Goal: Transaction & Acquisition: Purchase product/service

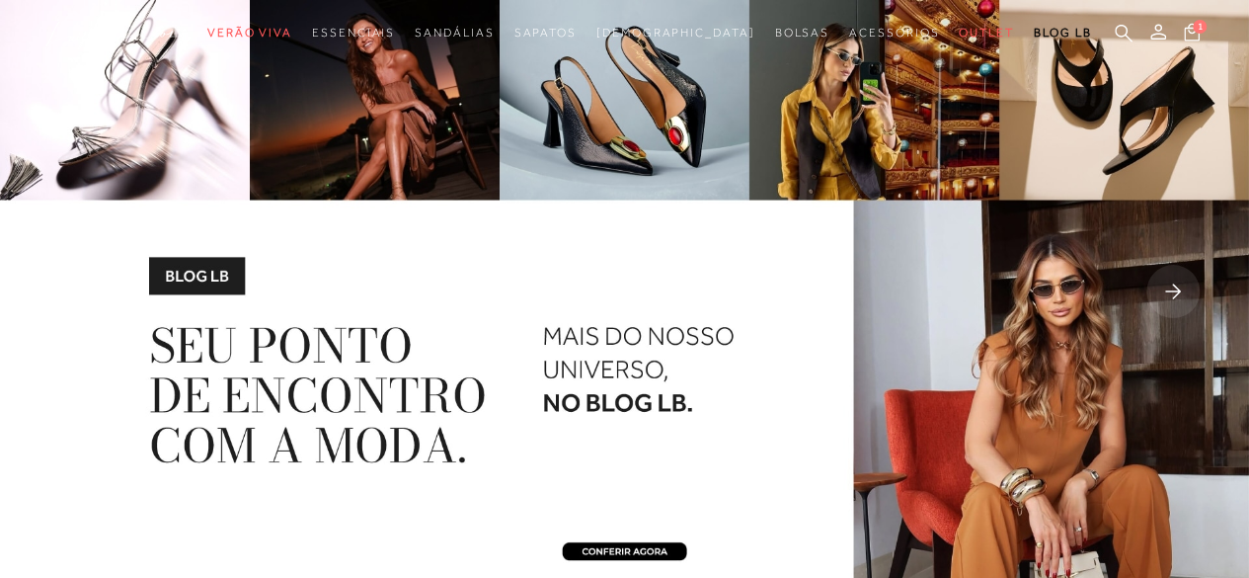
click at [1173, 289] on rect at bounding box center [1172, 291] width 53 height 53
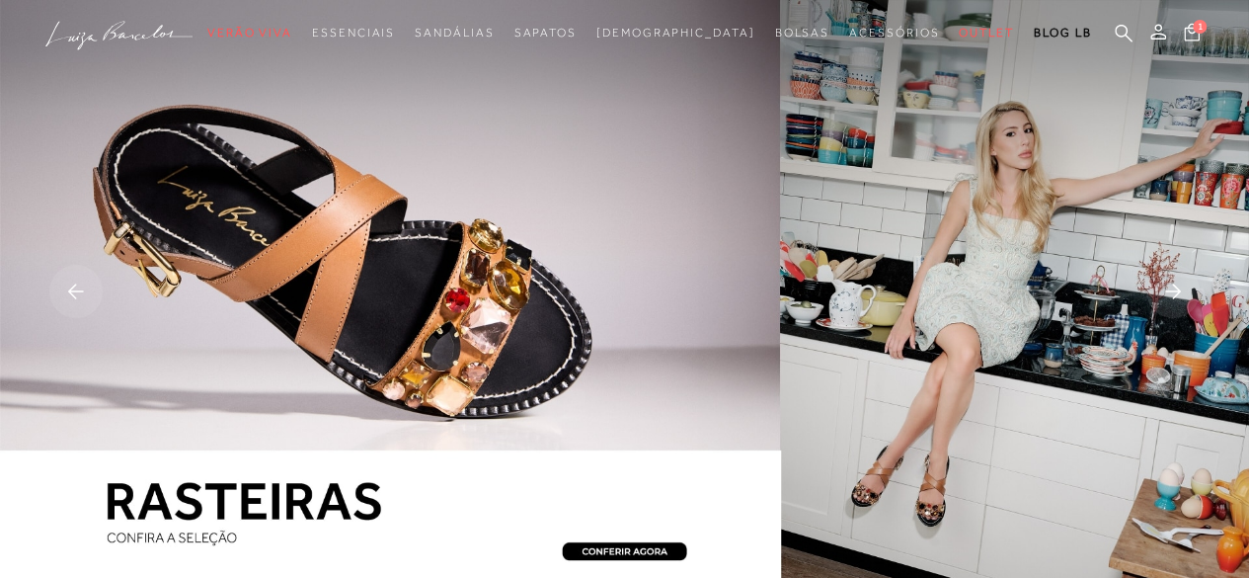
click at [1173, 280] on rect at bounding box center [1172, 291] width 53 height 53
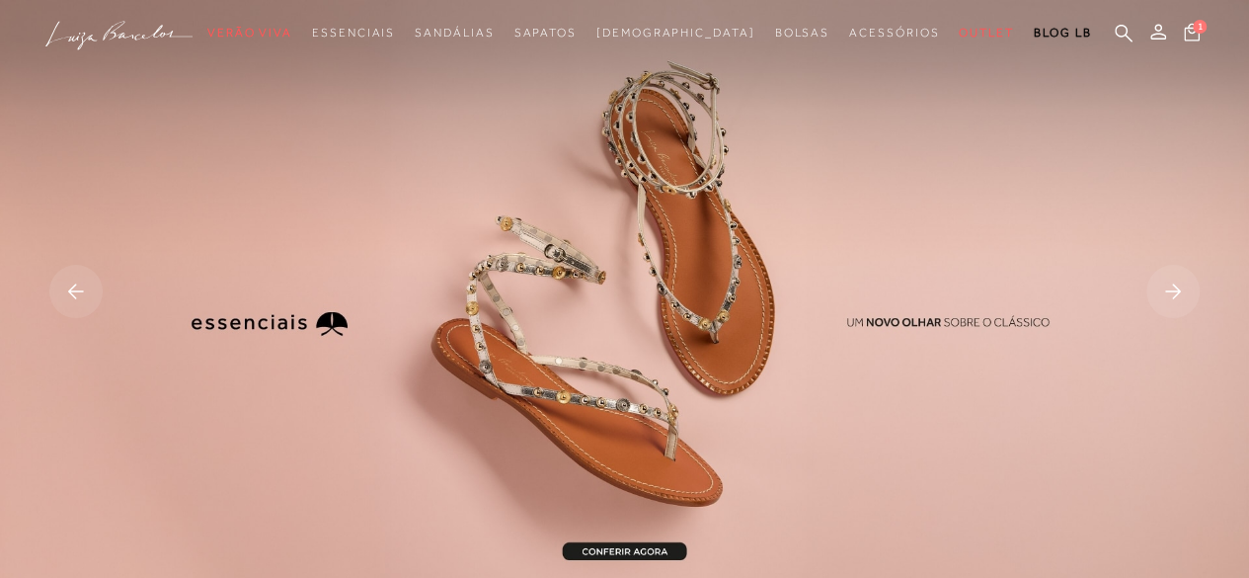
click at [75, 293] on rect at bounding box center [75, 291] width 53 height 53
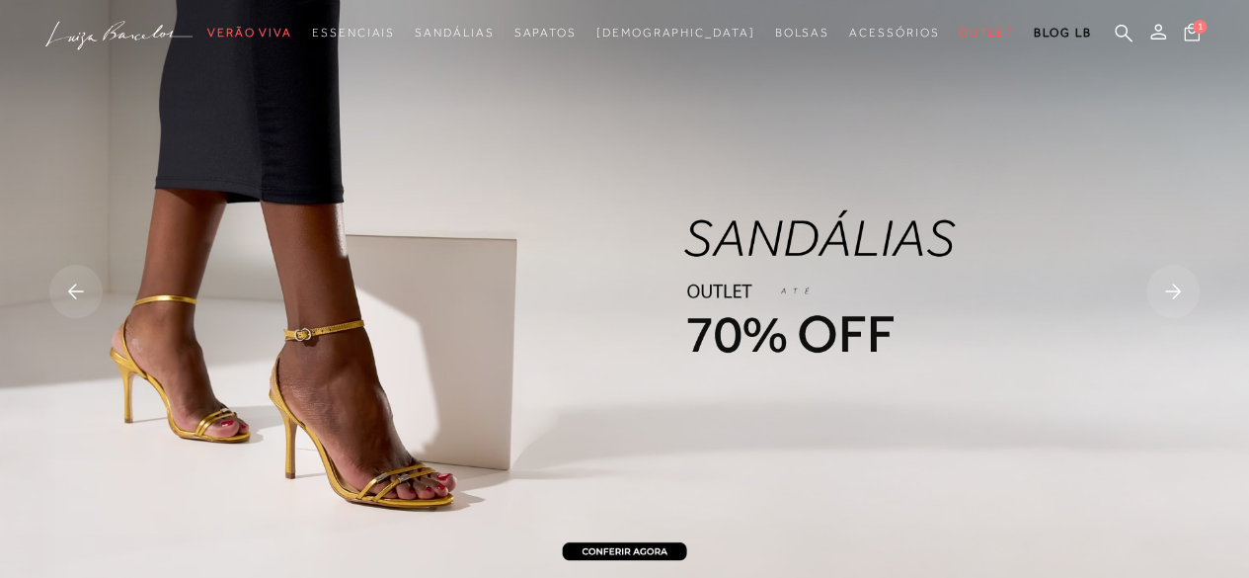
click at [496, 307] on img at bounding box center [624, 293] width 1249 height 586
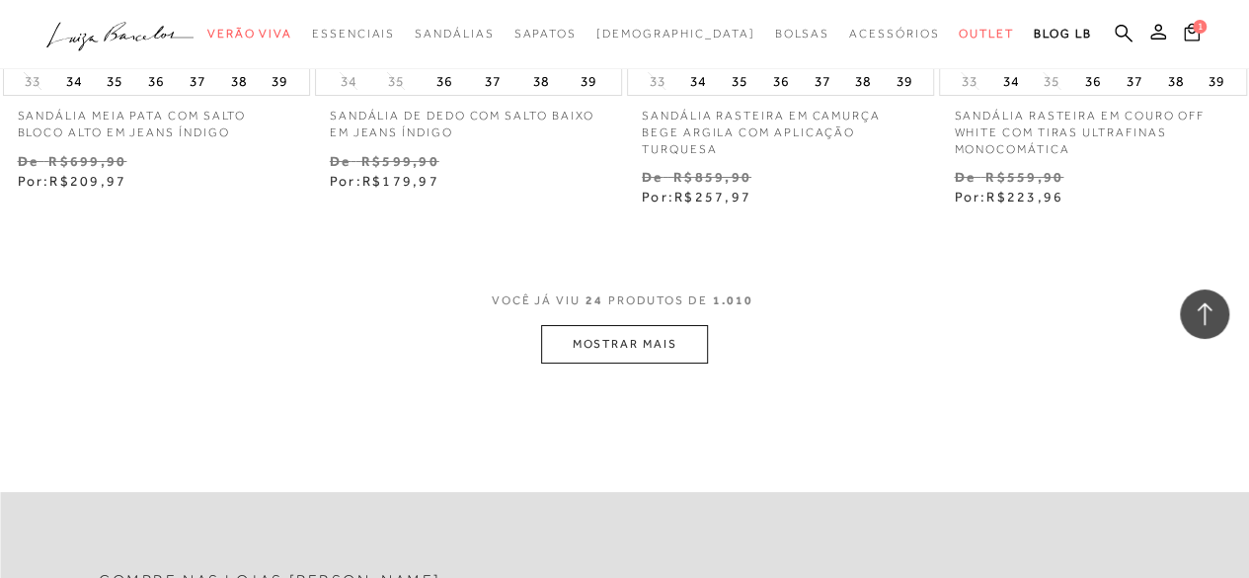
scroll to position [3653, 0]
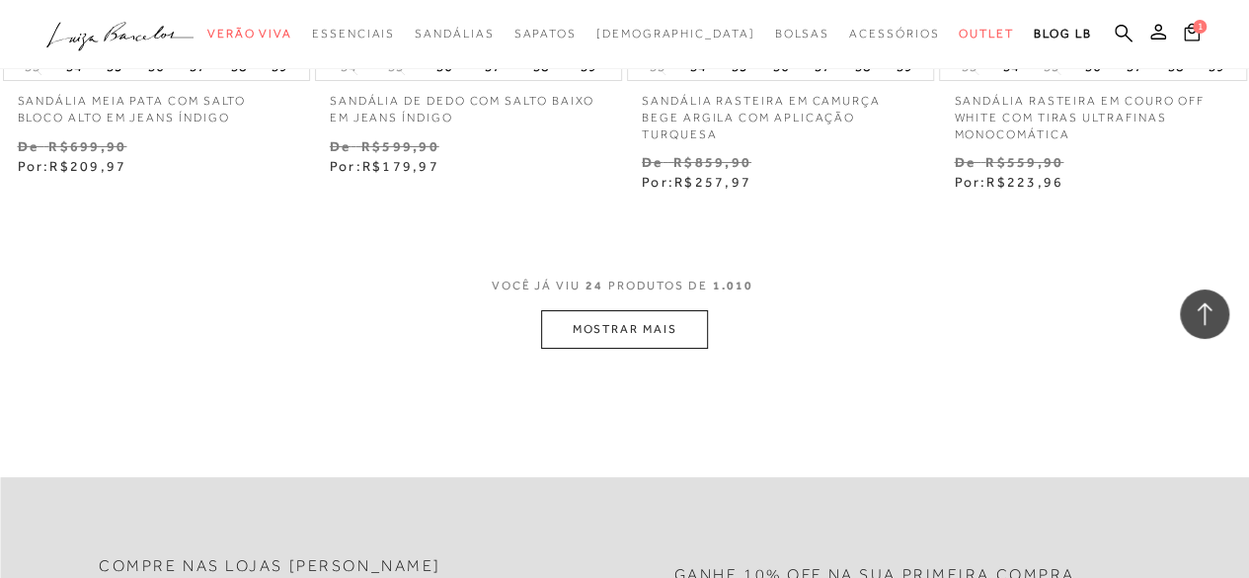
click at [594, 310] on button "MOSTRAR MAIS" at bounding box center [624, 329] width 166 height 39
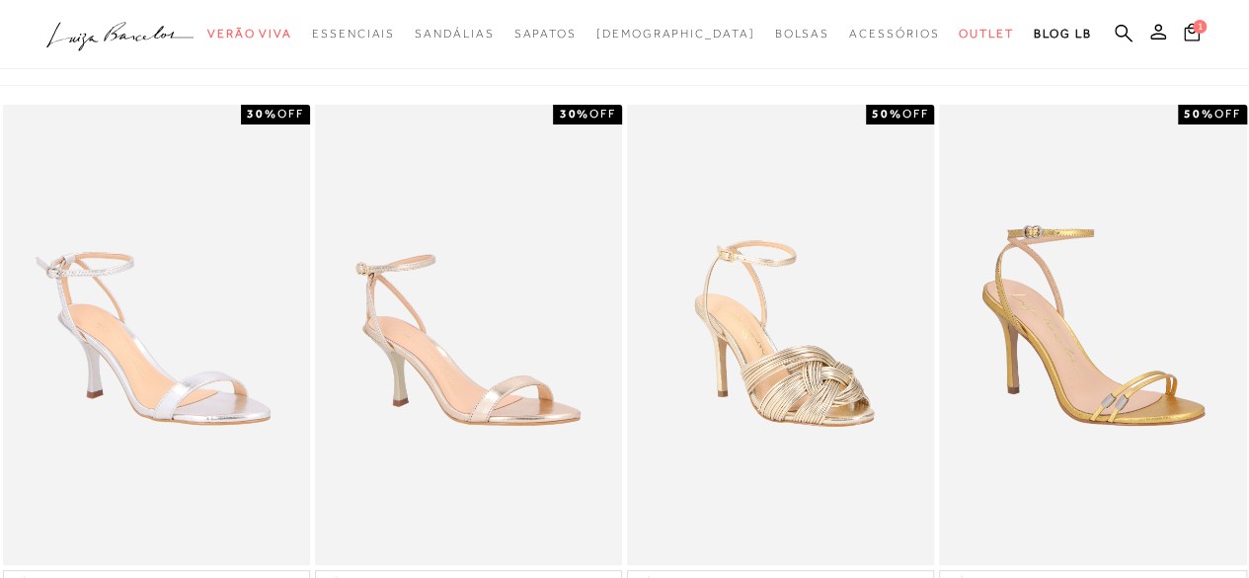
scroll to position [0, 0]
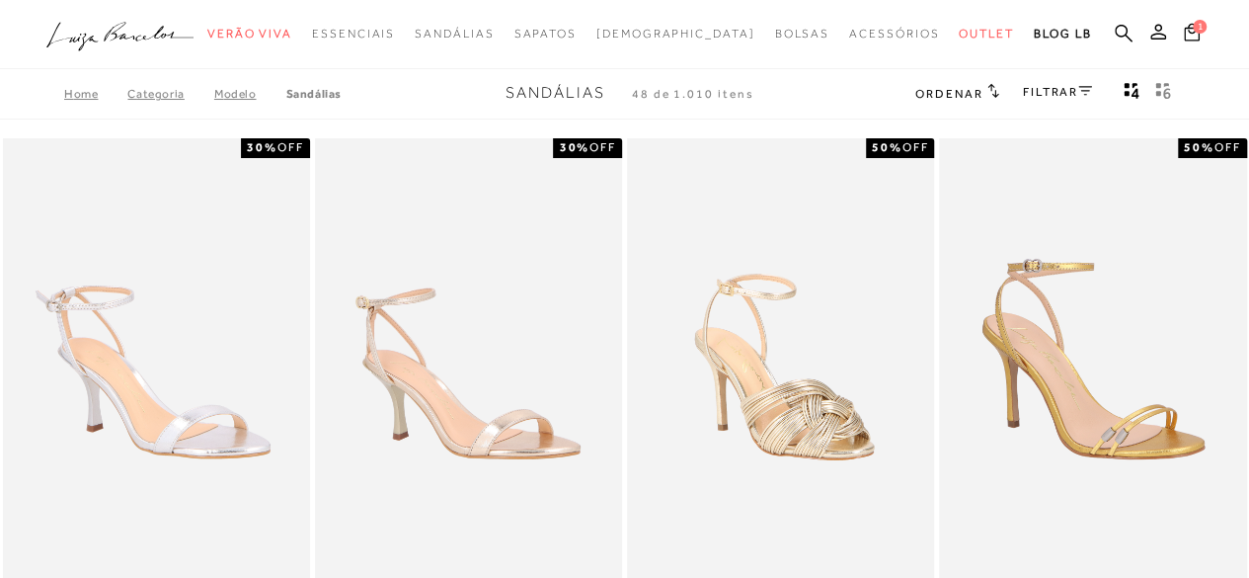
click at [100, 37] on icon ".a{fill-rule:evenodd;}" at bounding box center [120, 36] width 148 height 41
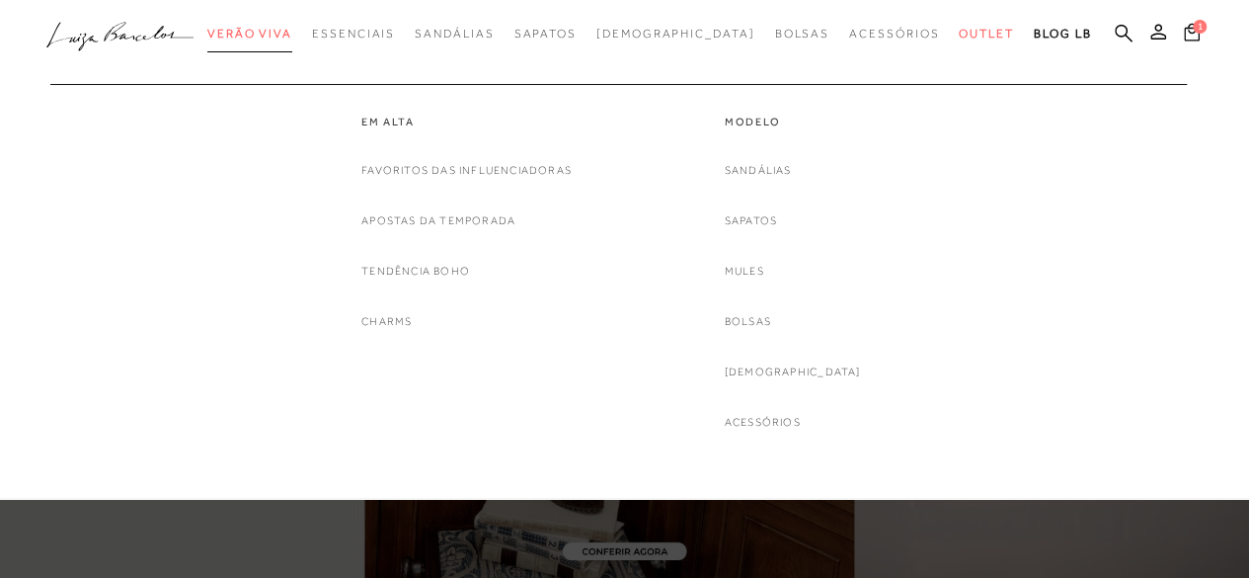
click at [278, 39] on span "Verão Viva" at bounding box center [249, 34] width 85 height 14
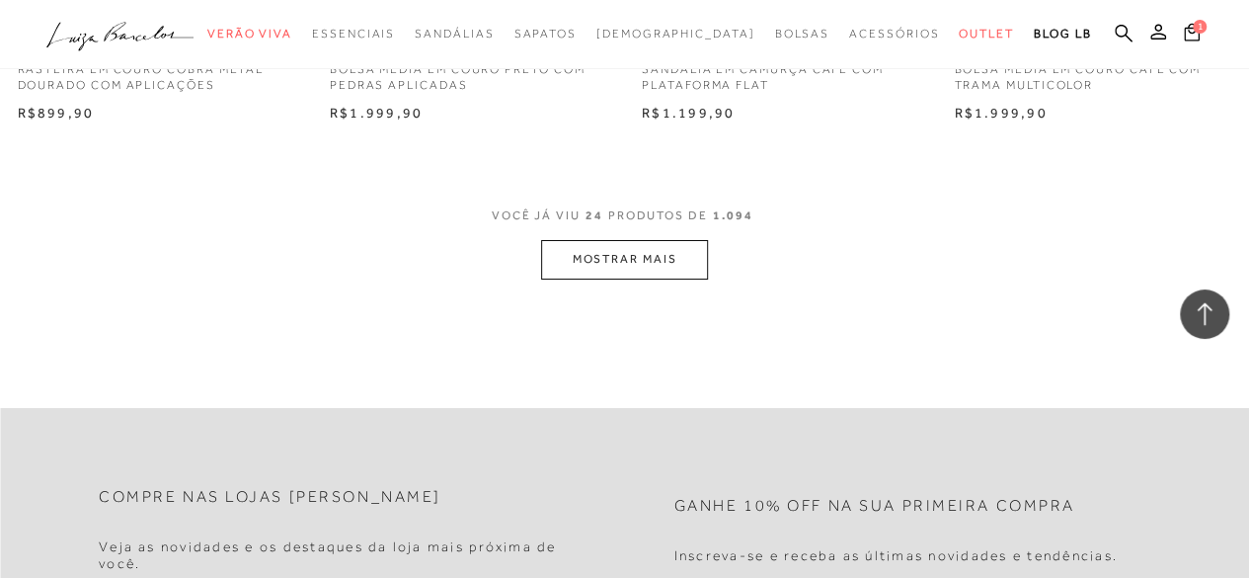
scroll to position [3554, 0]
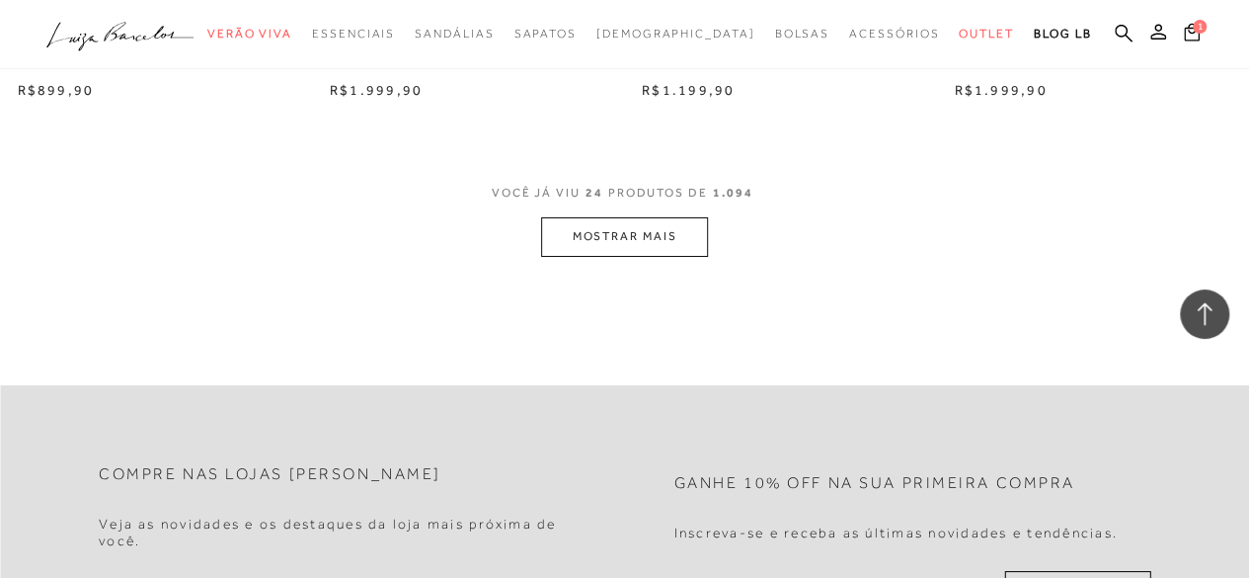
click at [598, 228] on button "MOSTRAR MAIS" at bounding box center [624, 236] width 166 height 39
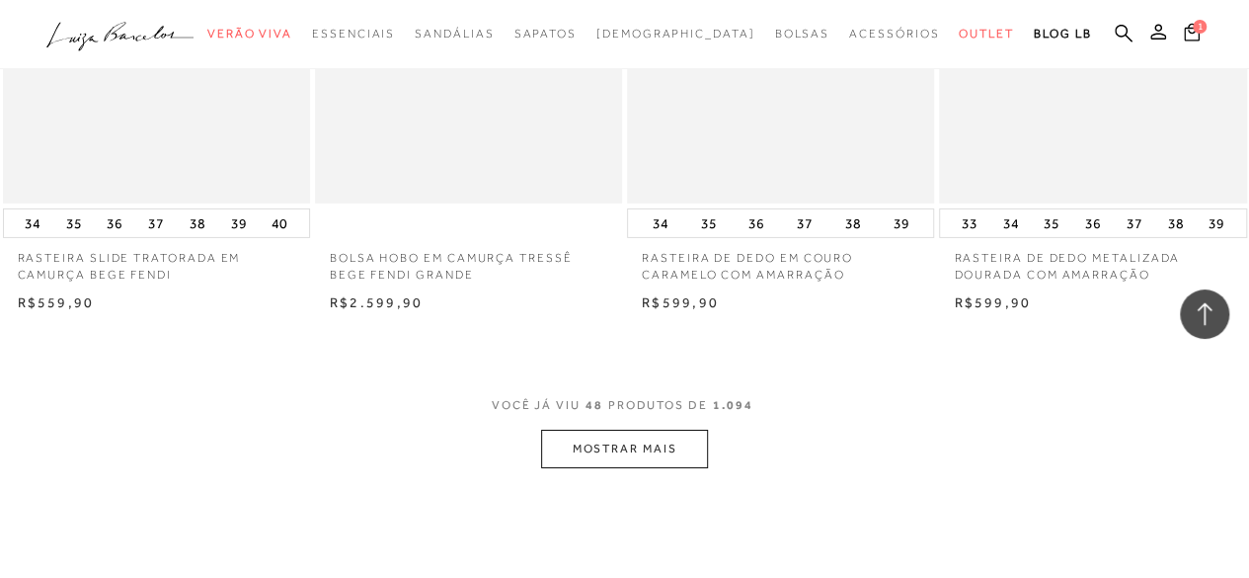
scroll to position [7010, 0]
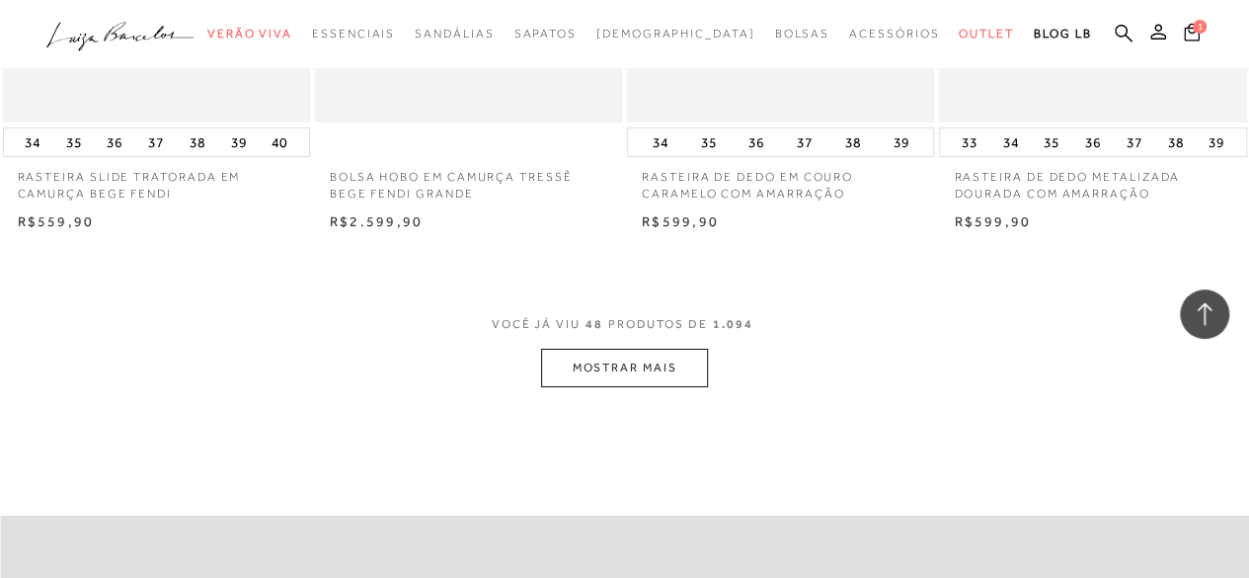
click at [606, 360] on button "MOSTRAR MAIS" at bounding box center [624, 368] width 166 height 39
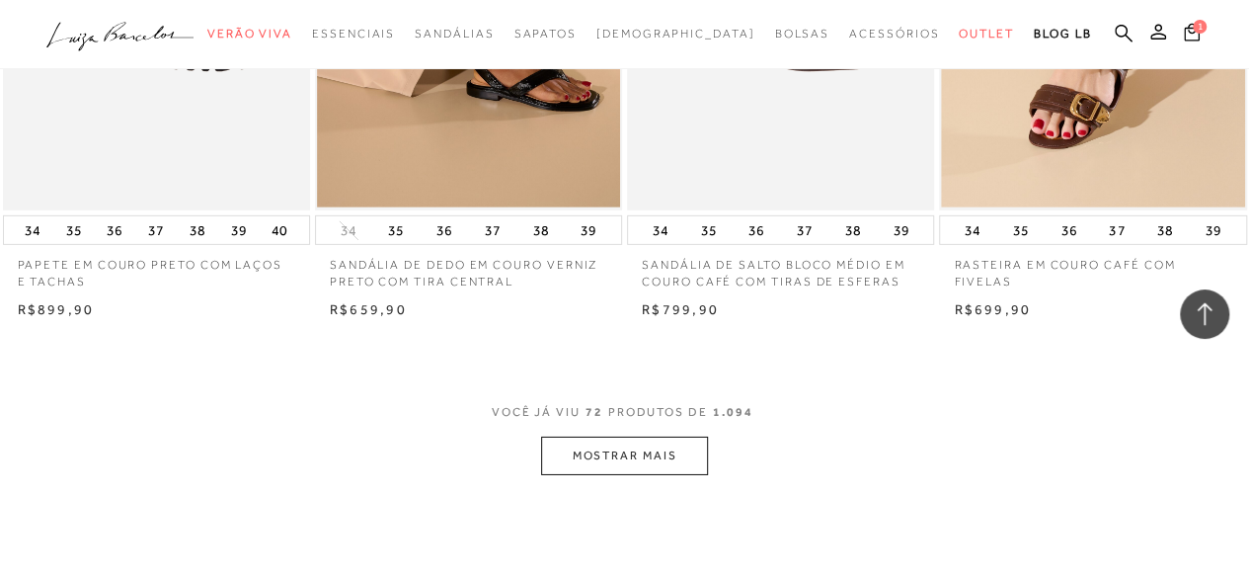
scroll to position [10565, 0]
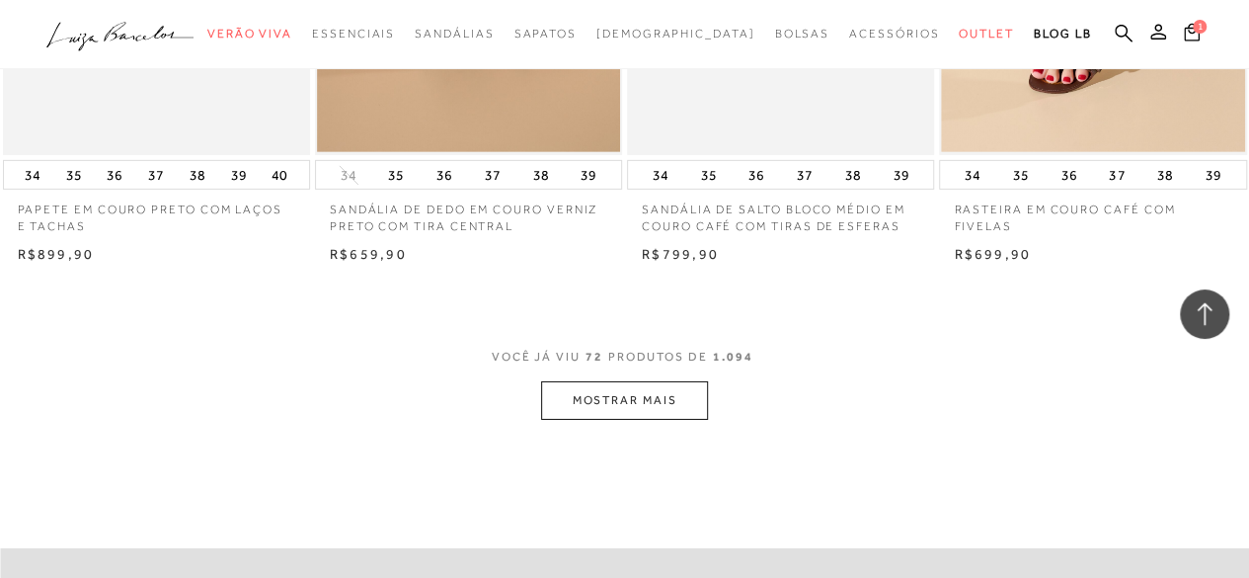
click at [592, 411] on button "MOSTRAR MAIS" at bounding box center [624, 400] width 166 height 39
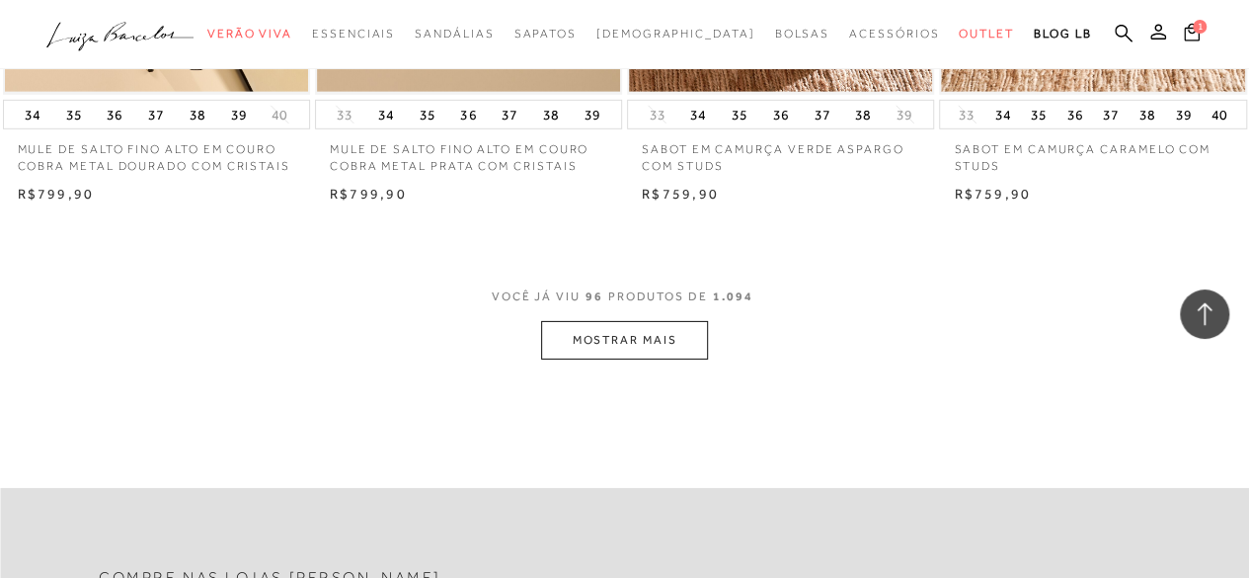
scroll to position [14218, 0]
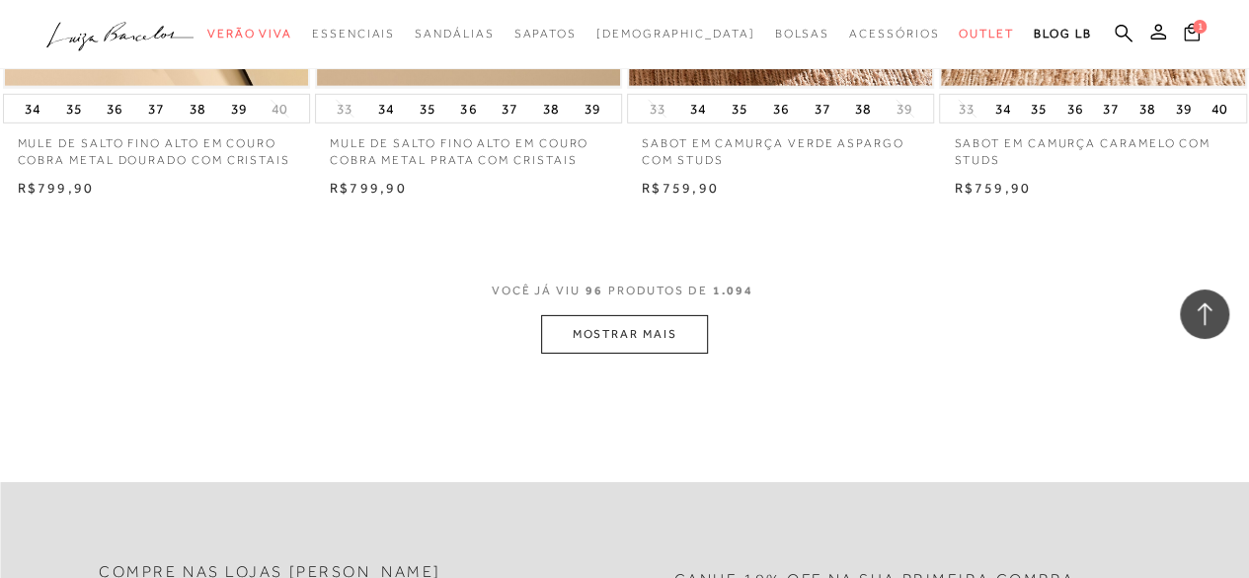
click at [586, 351] on button "MOSTRAR MAIS" at bounding box center [624, 334] width 166 height 39
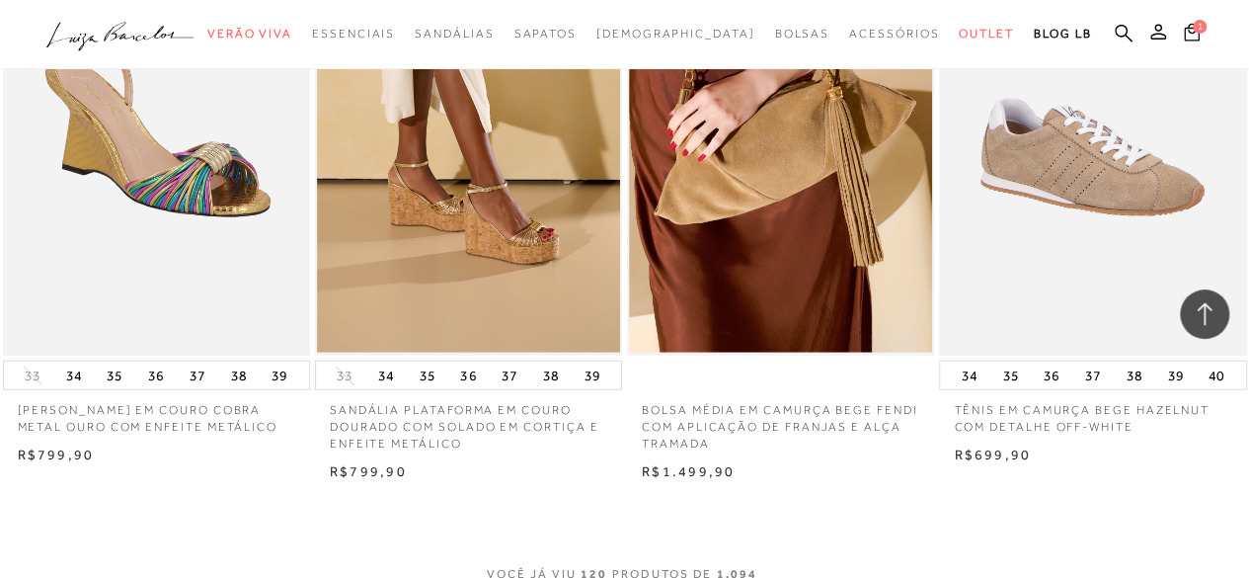
scroll to position [17575, 0]
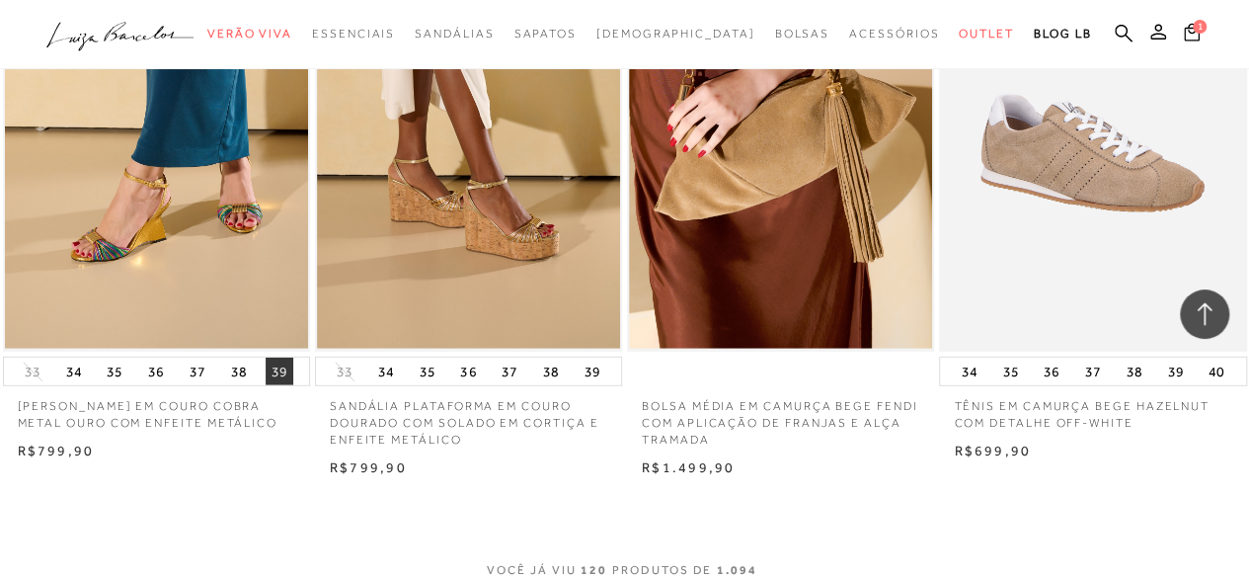
click at [279, 385] on button "39" at bounding box center [280, 371] width 28 height 28
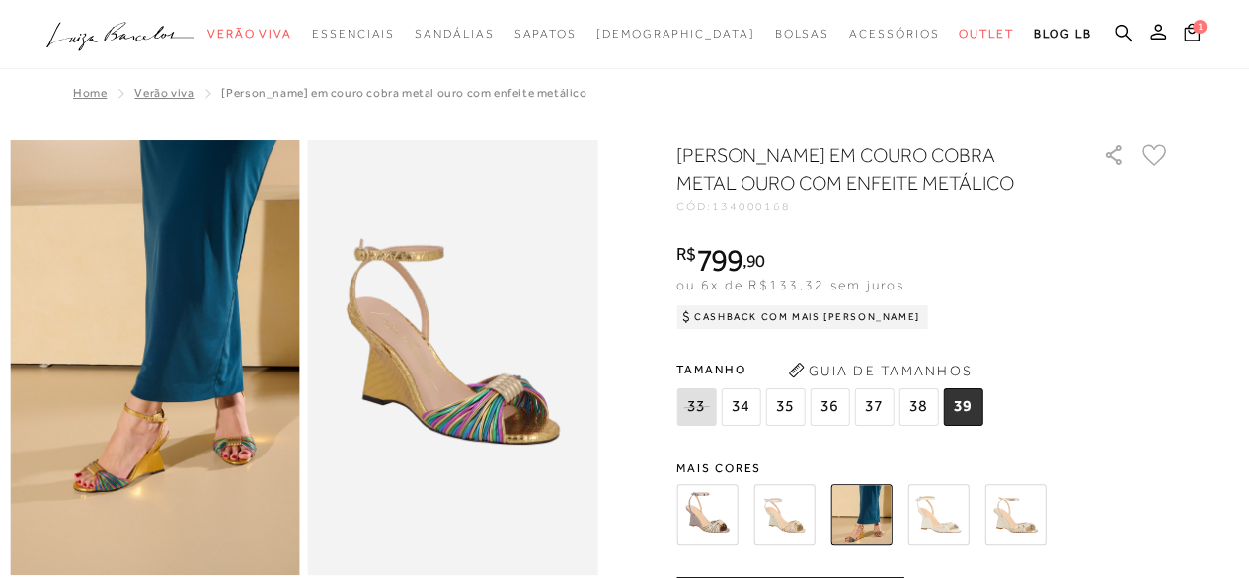
scroll to position [197, 0]
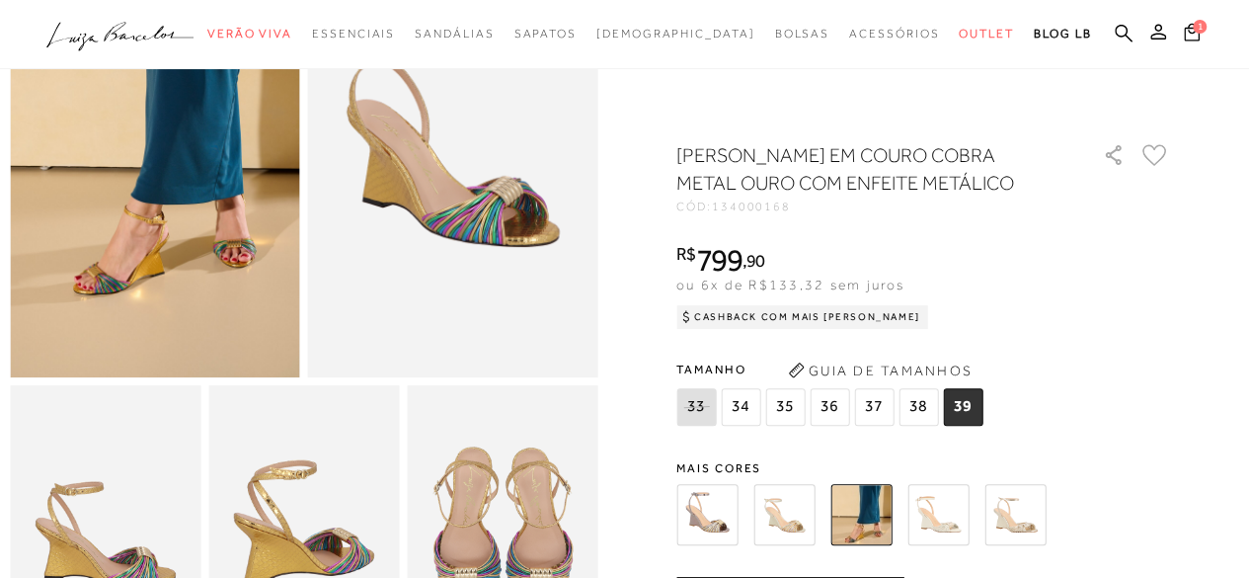
click at [936, 501] on img at bounding box center [937, 514] width 61 height 61
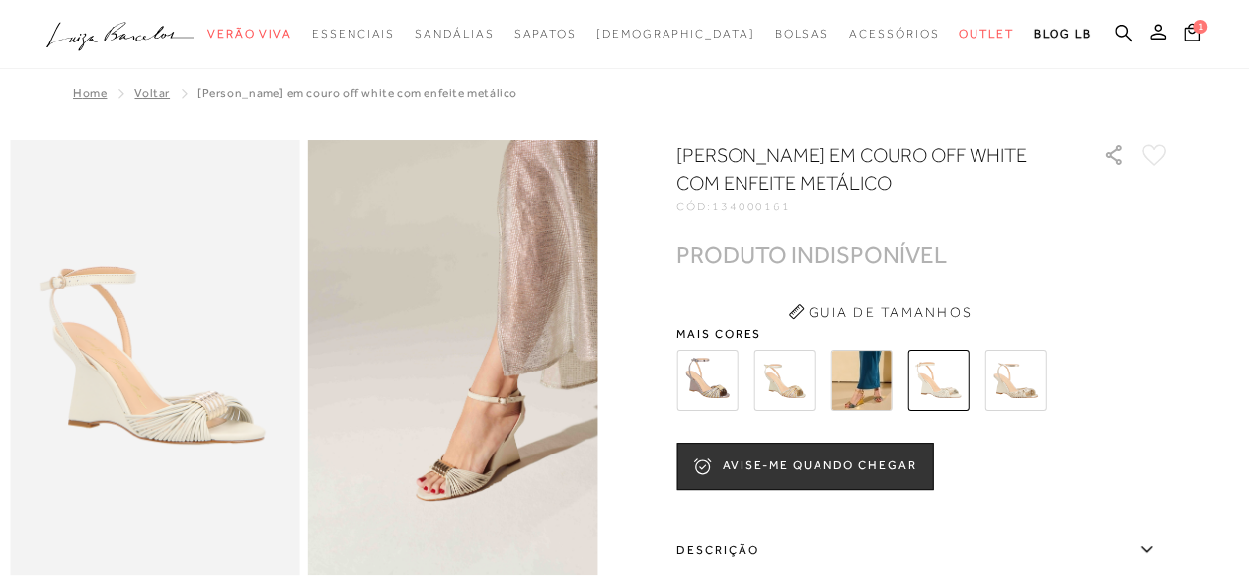
click at [1020, 368] on img at bounding box center [1014, 380] width 61 height 61
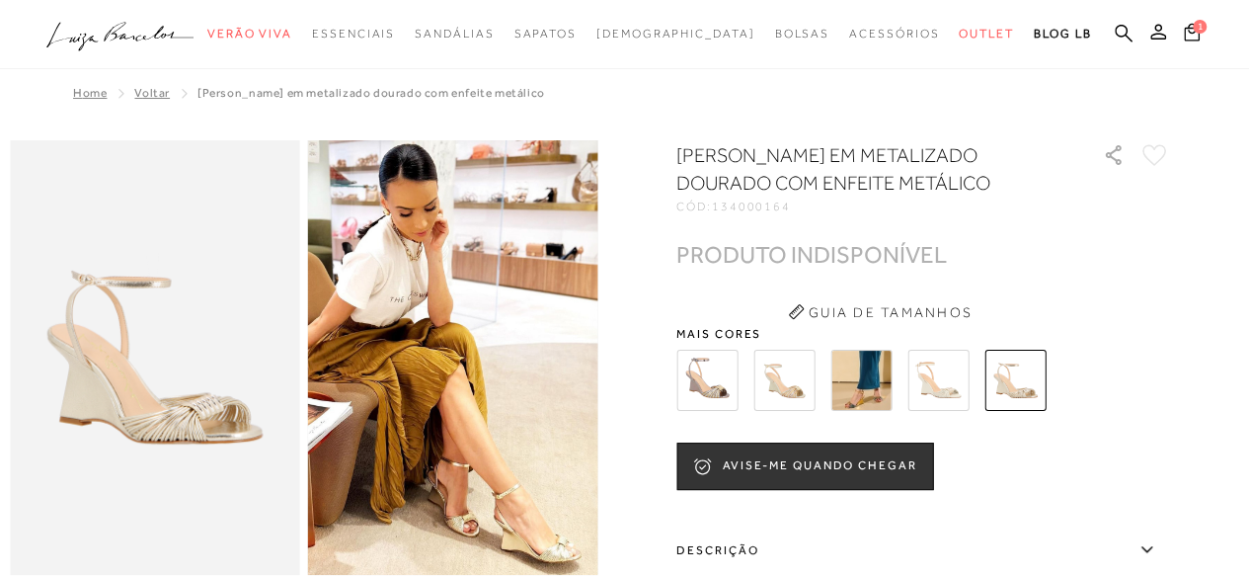
click at [798, 366] on img at bounding box center [783, 380] width 61 height 61
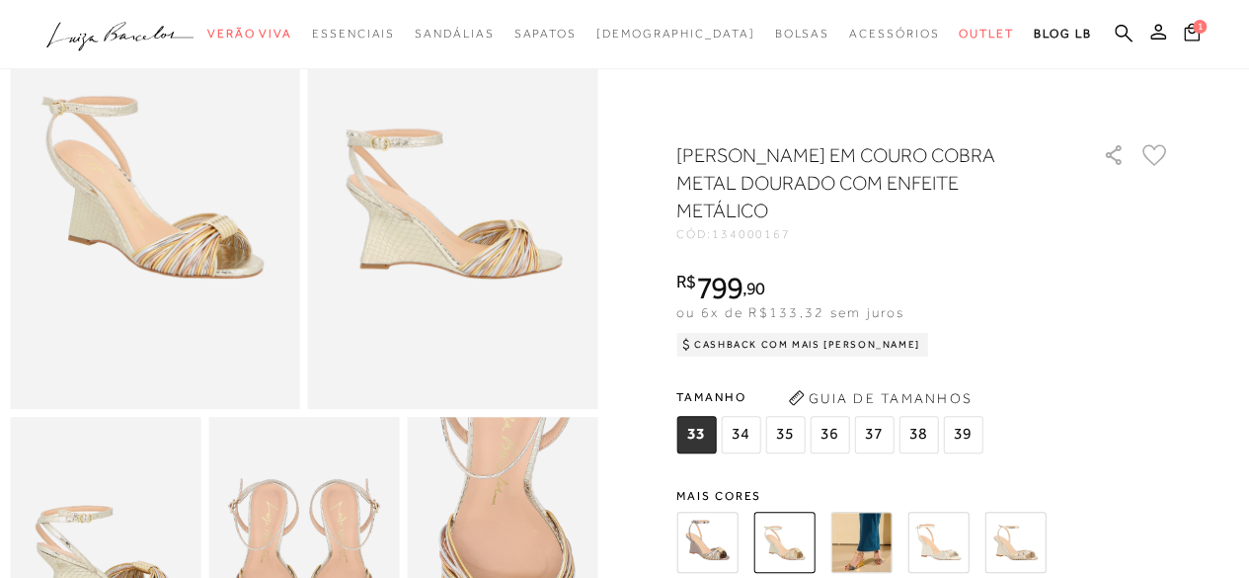
scroll to position [197, 0]
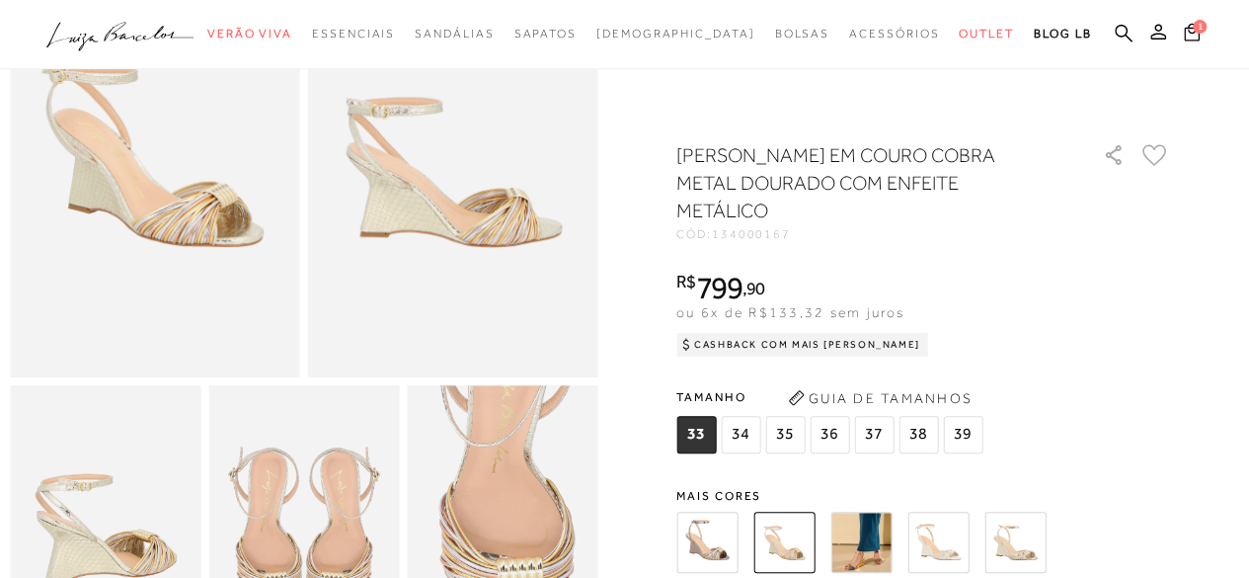
click at [966, 431] on span "39" at bounding box center [962, 435] width 39 height 38
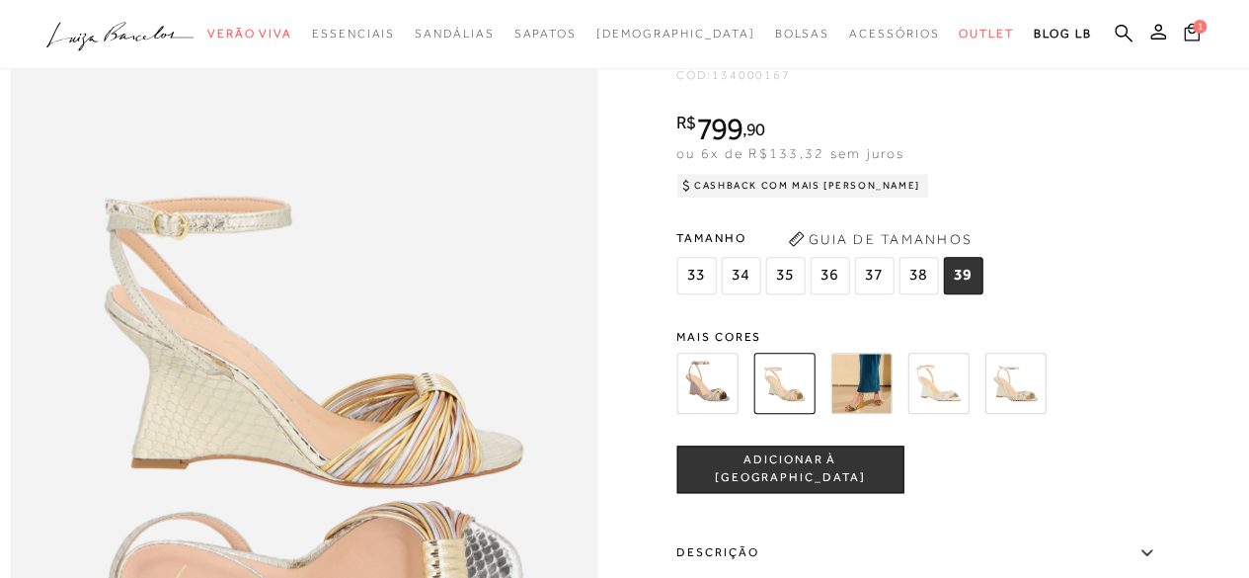
scroll to position [1086, 0]
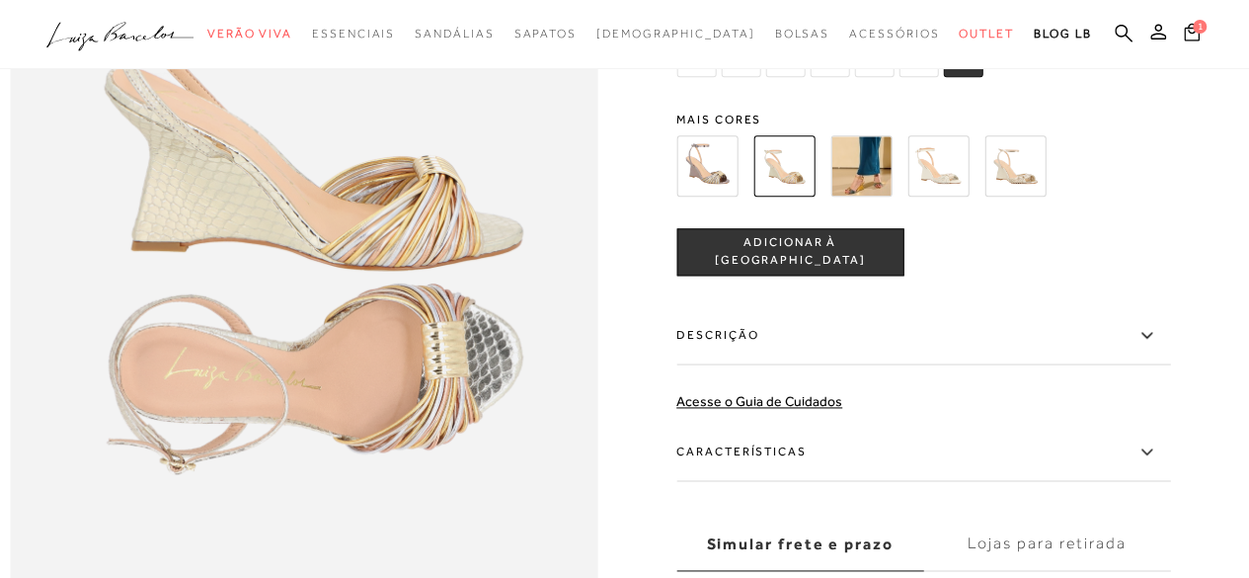
click at [828, 270] on span "ADICIONAR À SACOLA" at bounding box center [789, 252] width 225 height 35
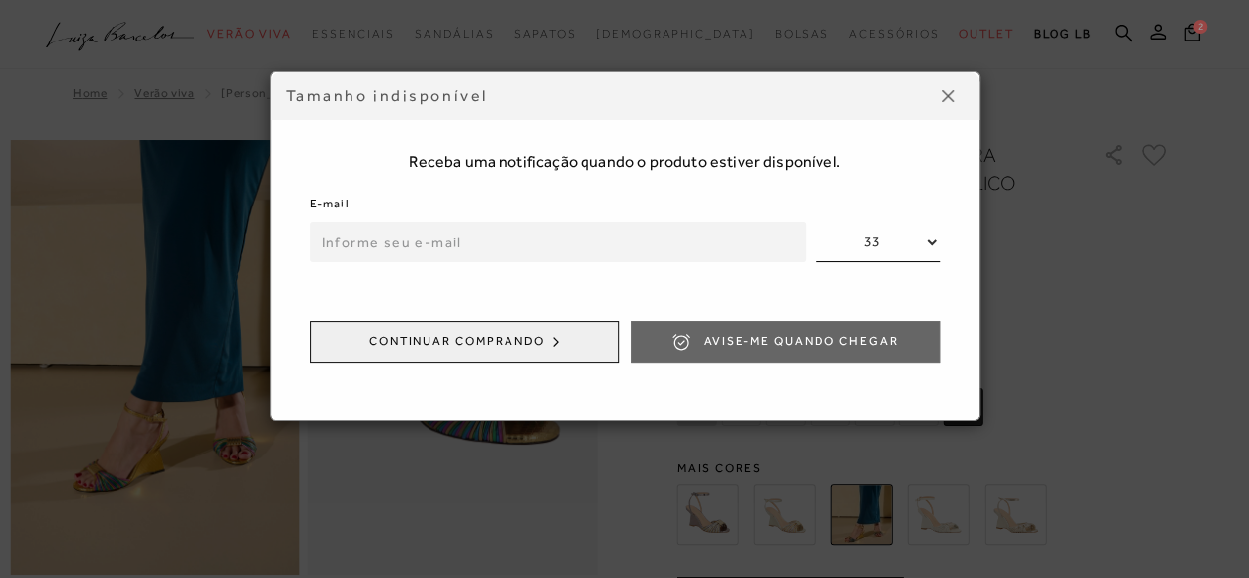
click at [940, 93] on button at bounding box center [948, 96] width 32 height 32
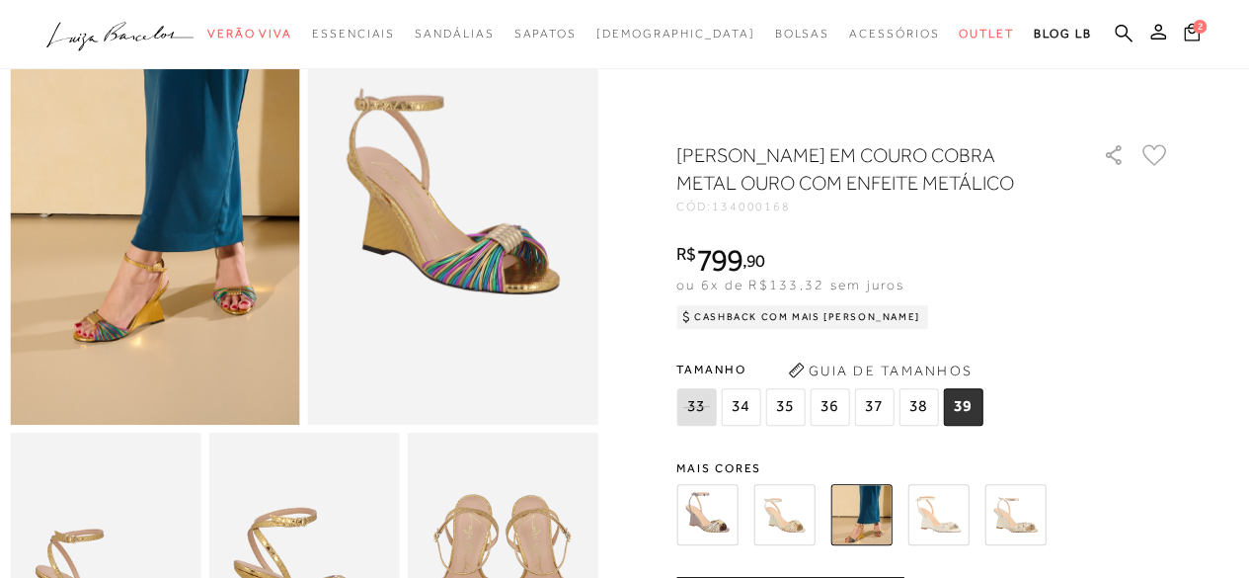
scroll to position [395, 0]
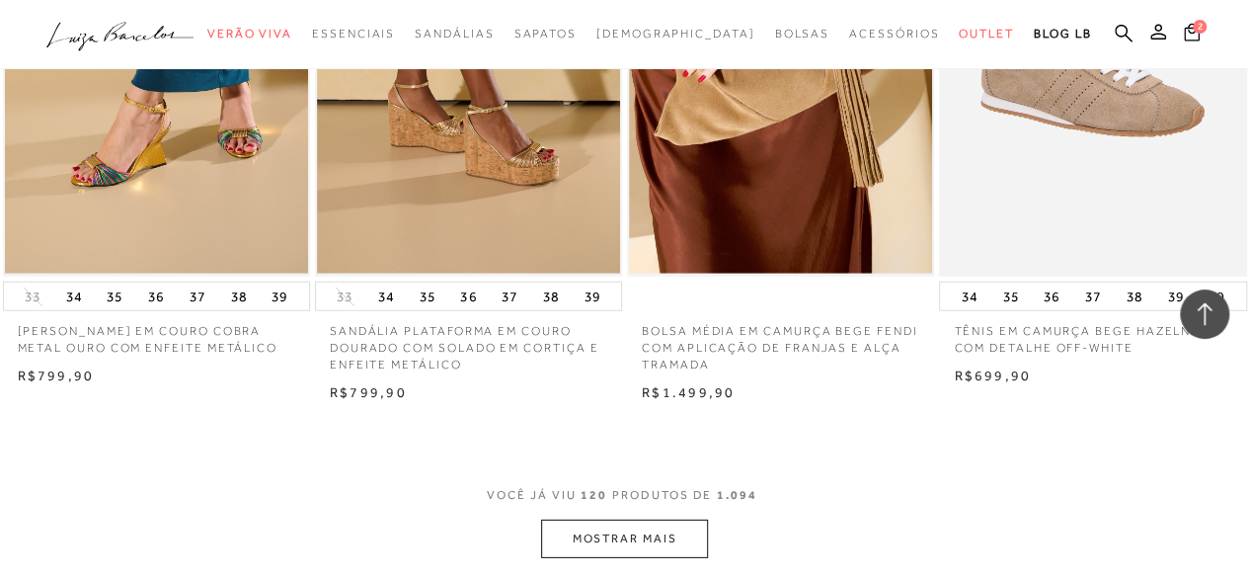
scroll to position [17815, 0]
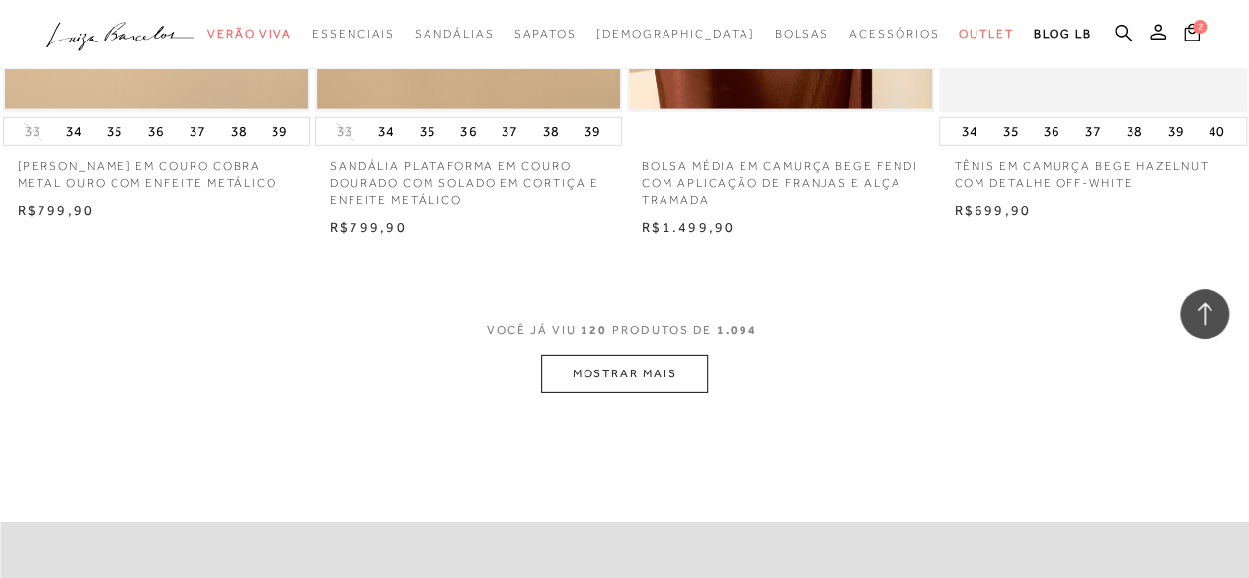
click at [642, 388] on button "MOSTRAR MAIS" at bounding box center [624, 373] width 166 height 39
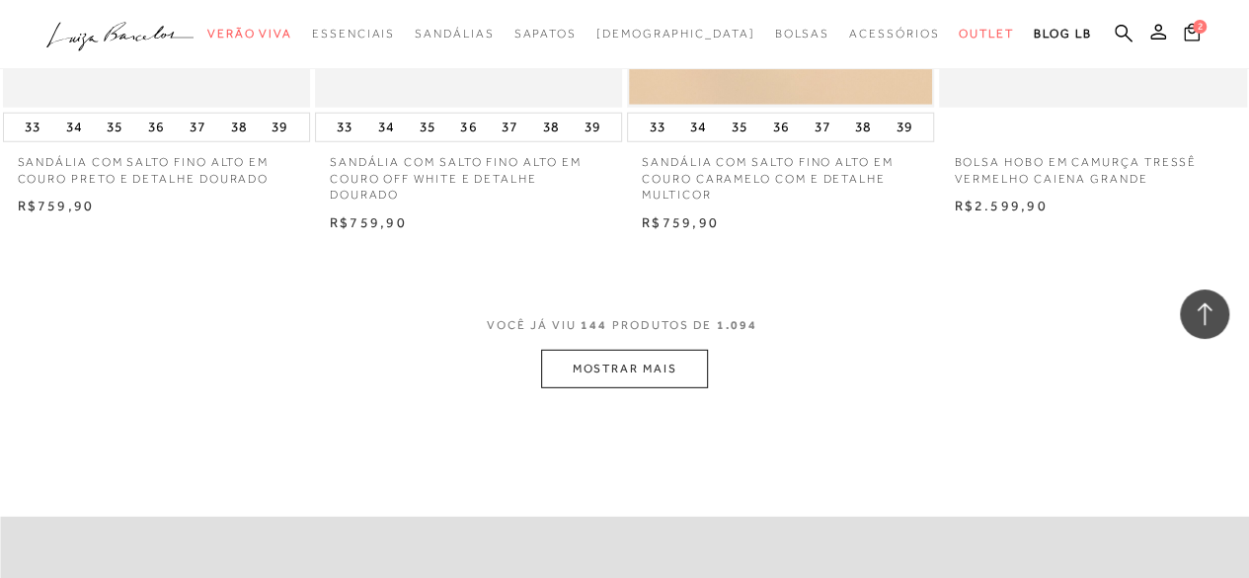
scroll to position [21468, 0]
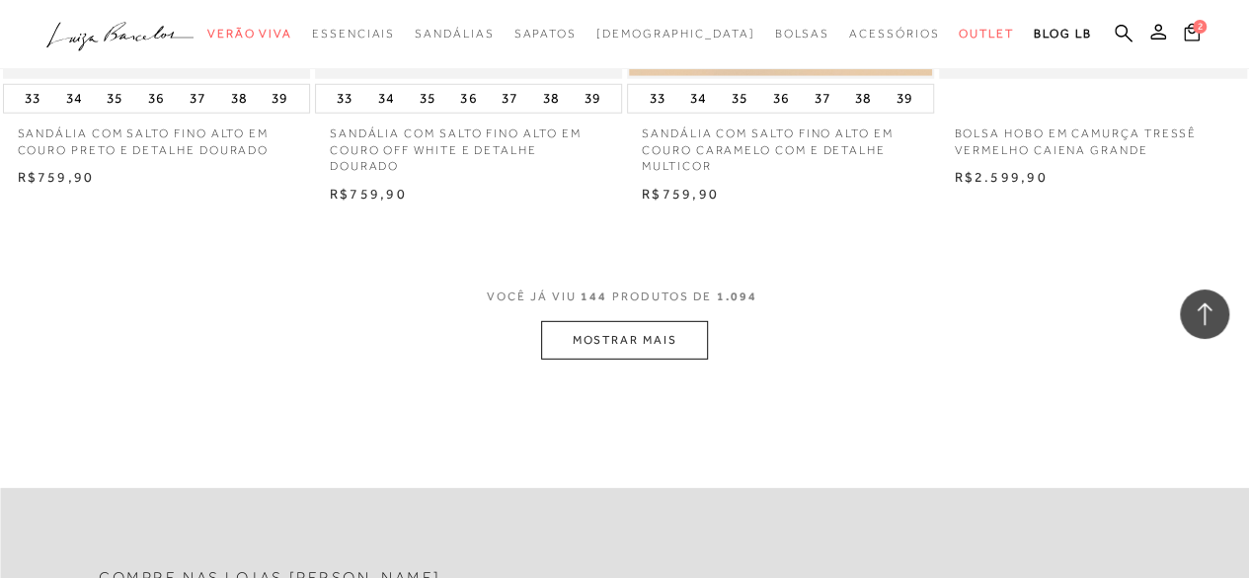
click at [590, 351] on button "MOSTRAR MAIS" at bounding box center [624, 340] width 166 height 39
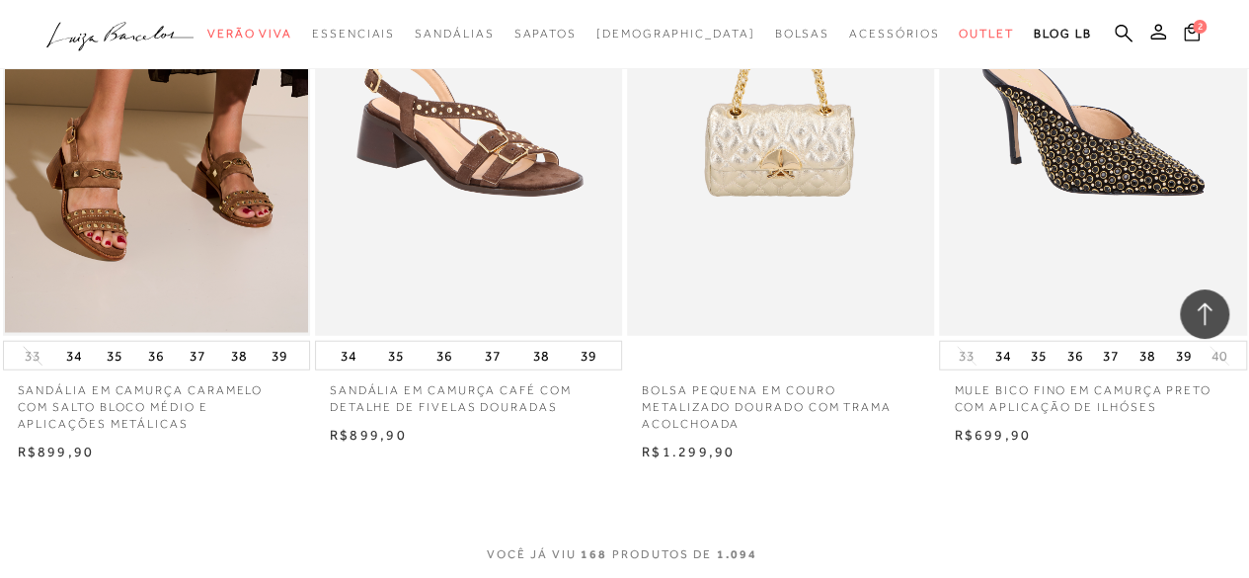
scroll to position [25022, 0]
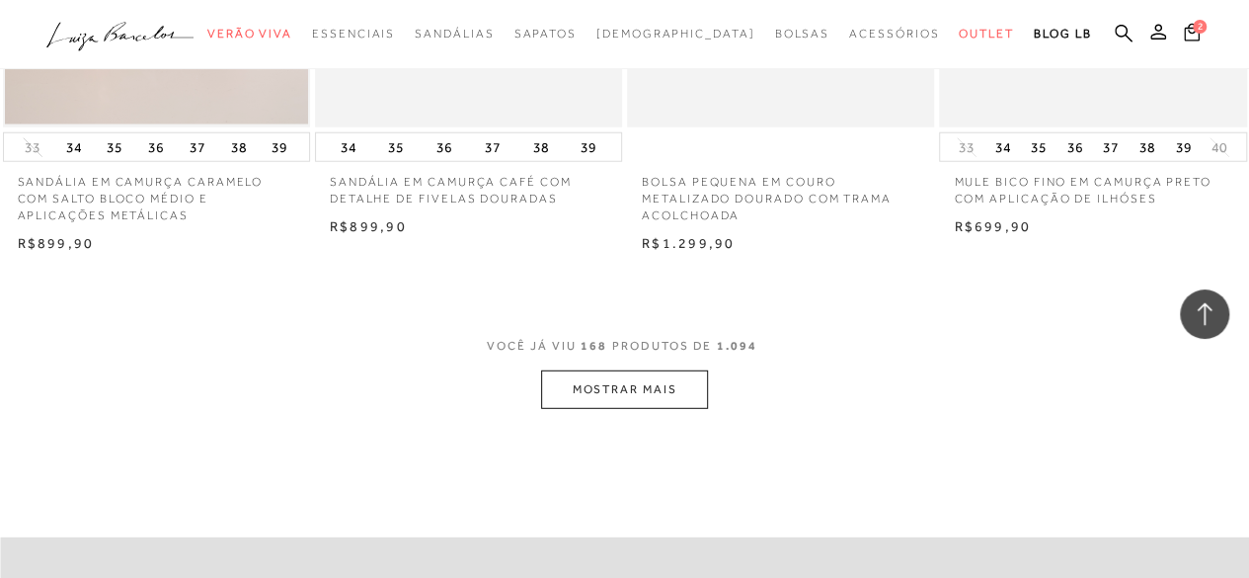
click at [624, 409] on button "MOSTRAR MAIS" at bounding box center [624, 389] width 166 height 39
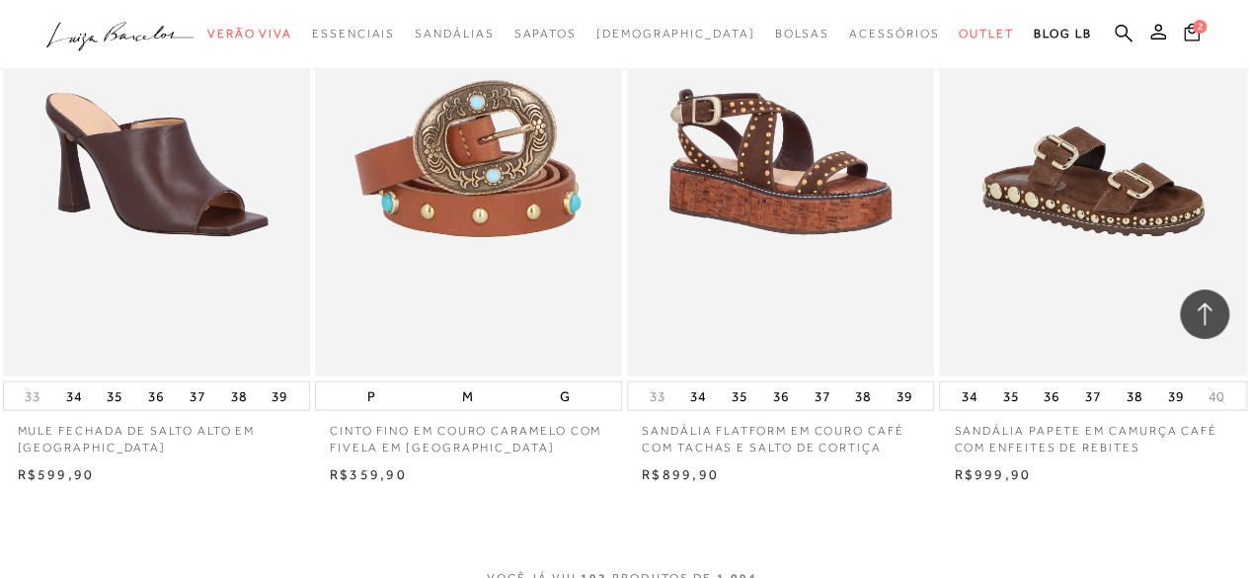
scroll to position [28774, 0]
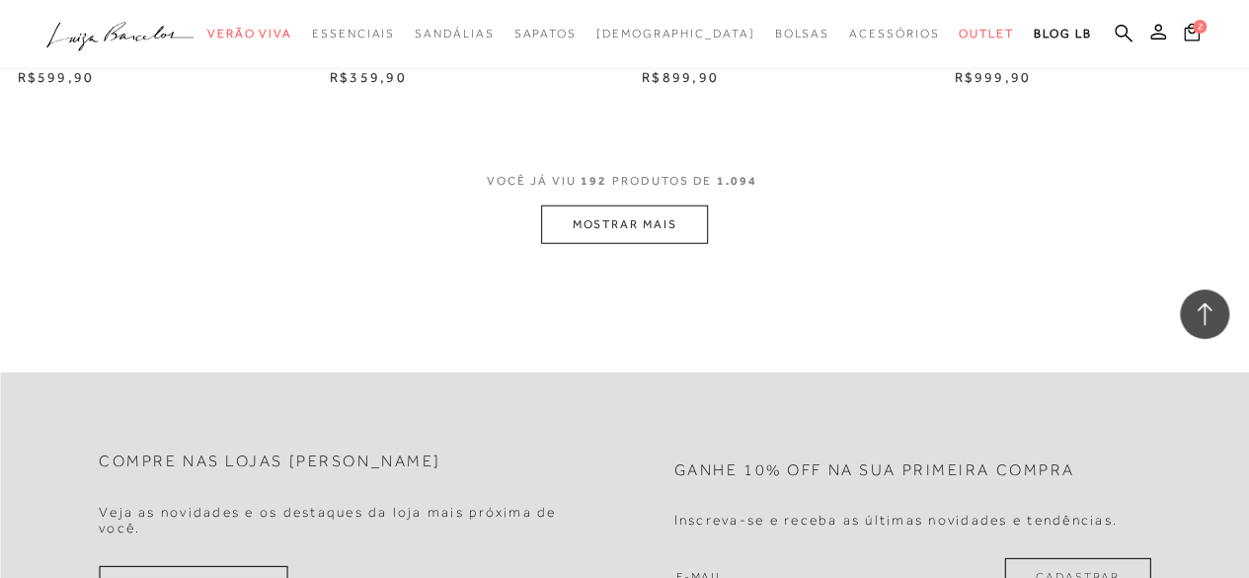
click at [618, 236] on button "MOSTRAR MAIS" at bounding box center [624, 224] width 166 height 39
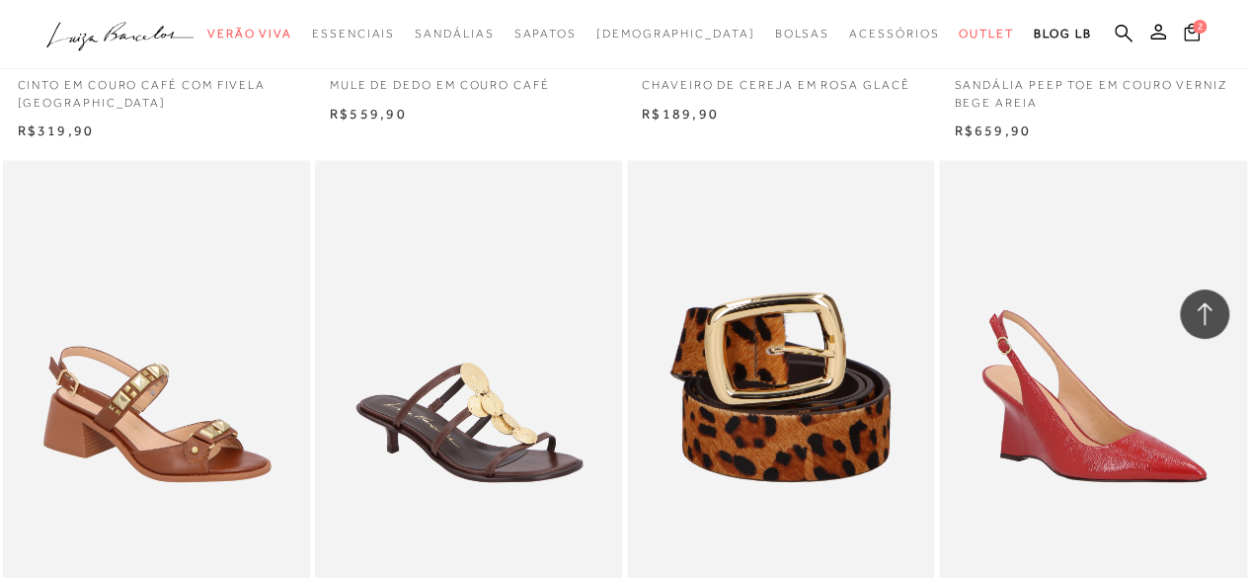
scroll to position [32230, 0]
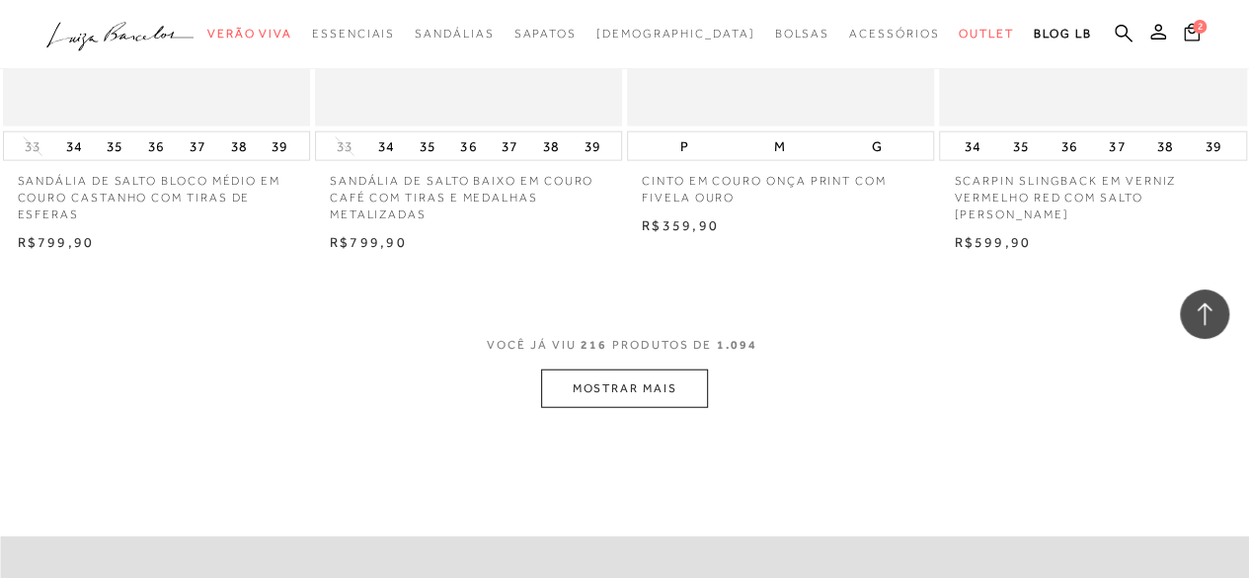
click at [630, 390] on button "MOSTRAR MAIS" at bounding box center [624, 388] width 166 height 39
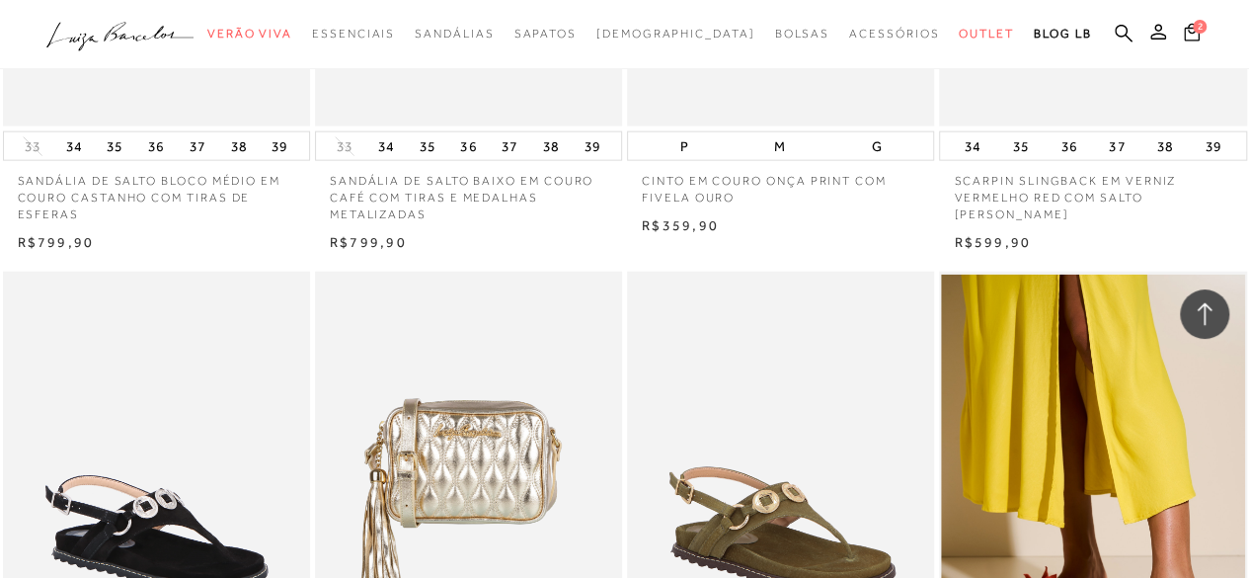
scroll to position [32625, 0]
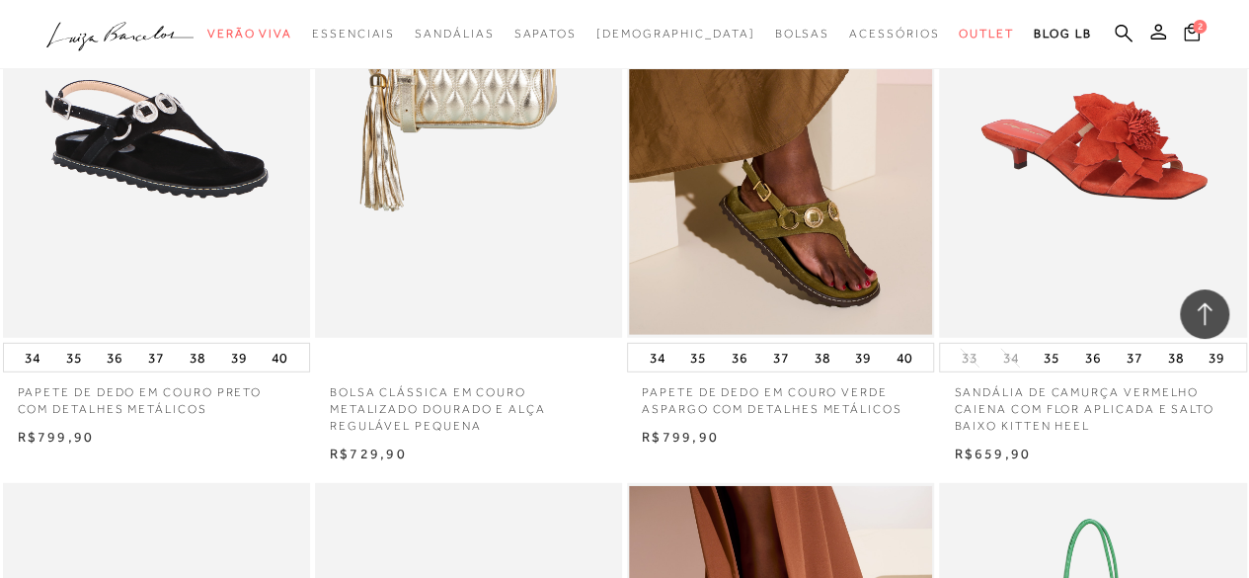
click at [1083, 157] on img at bounding box center [1093, 107] width 305 height 461
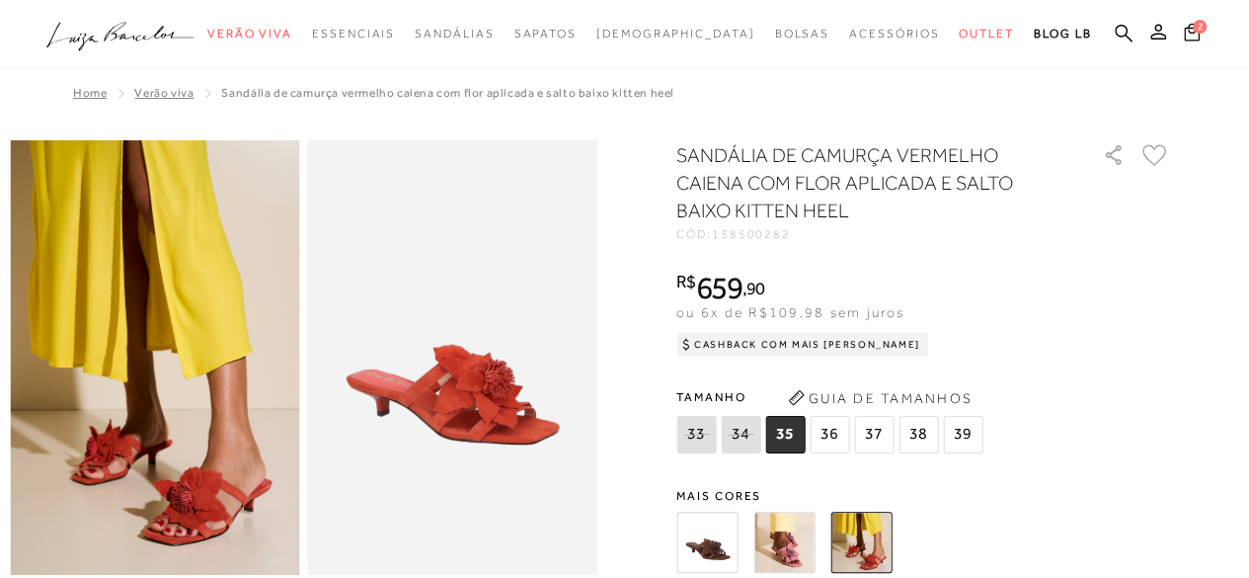
scroll to position [197, 0]
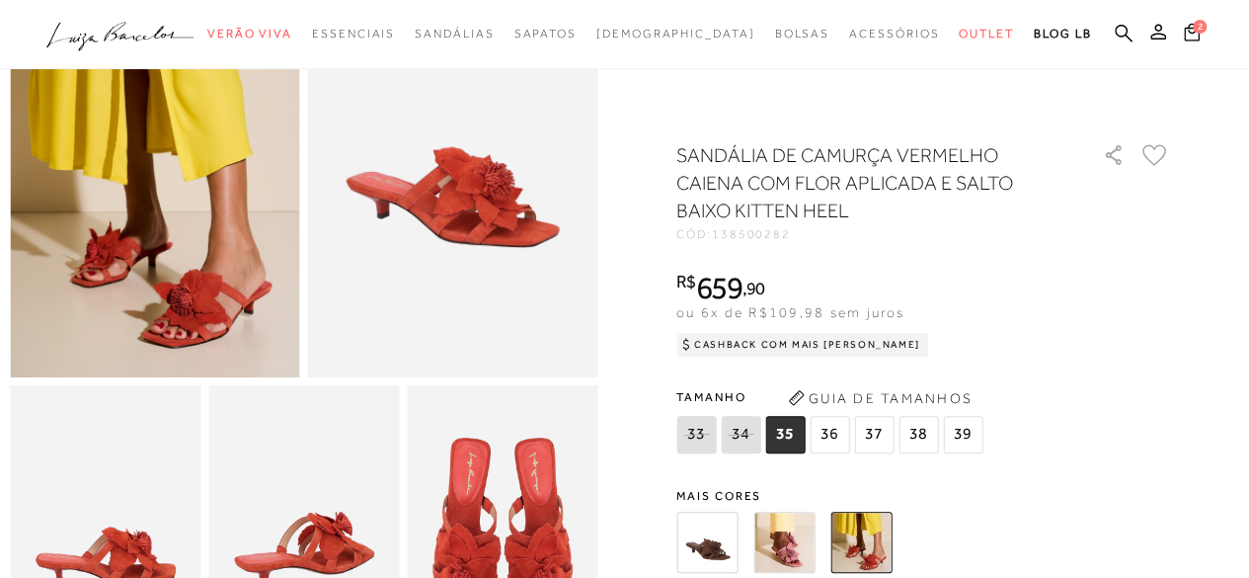
click at [474, 225] on img at bounding box center [453, 160] width 290 height 434
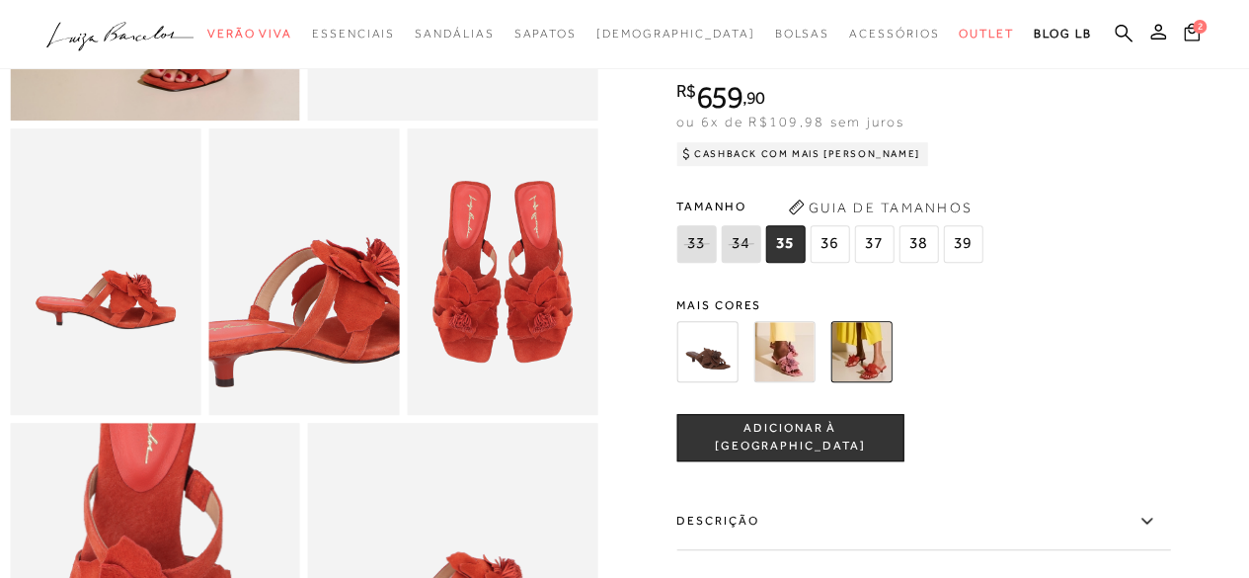
scroll to position [296, 0]
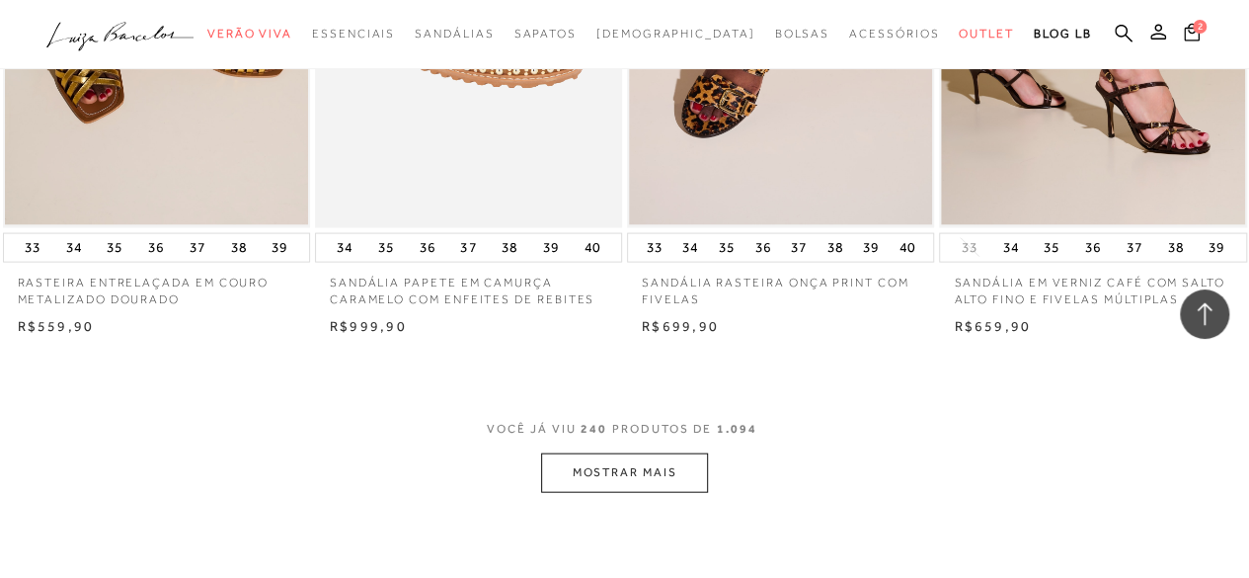
scroll to position [35982, 0]
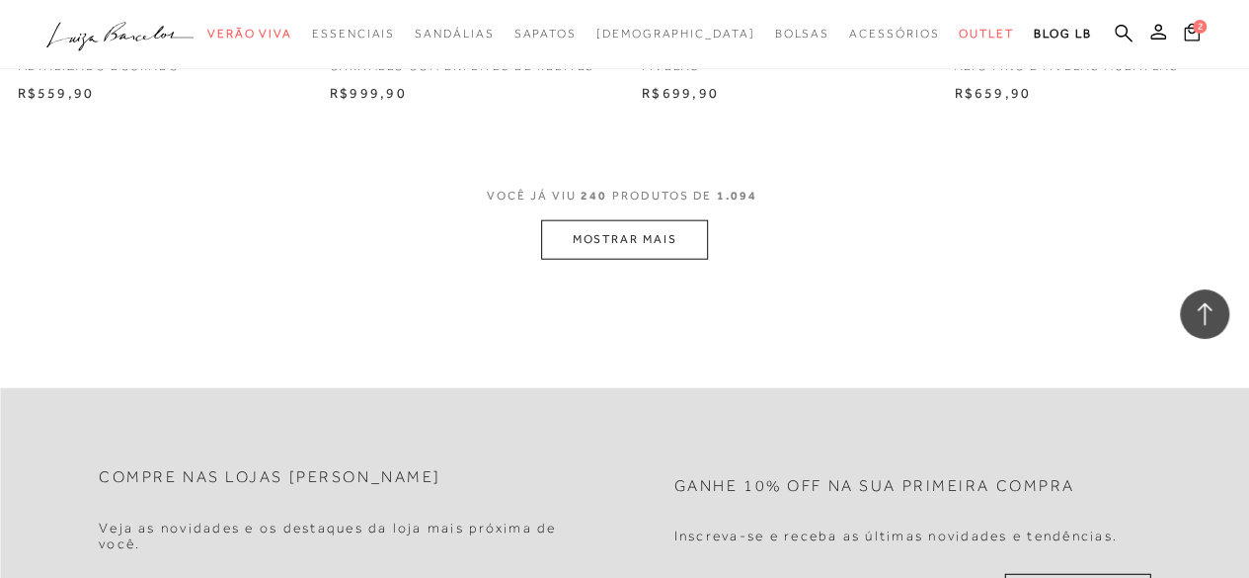
click at [616, 223] on button "MOSTRAR MAIS" at bounding box center [624, 239] width 166 height 39
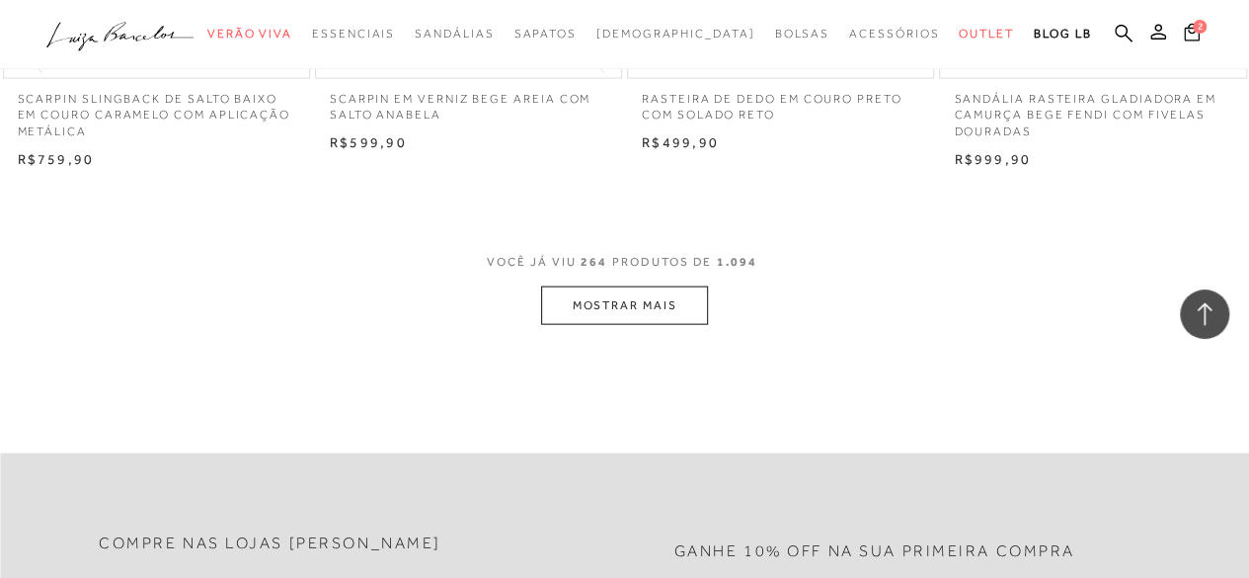
scroll to position [39536, 0]
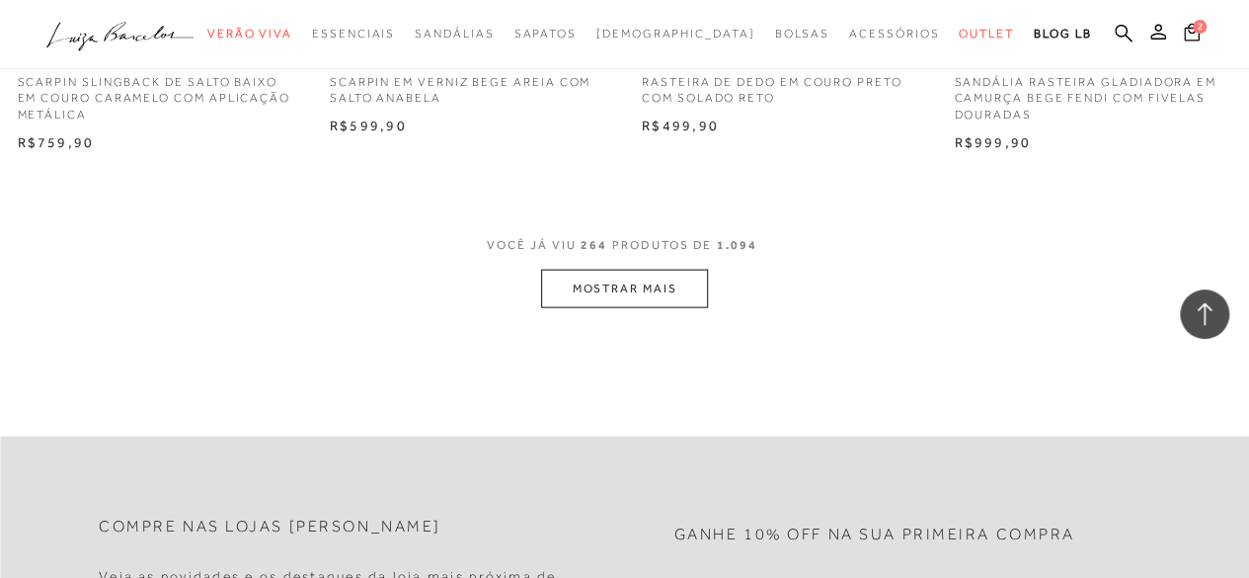
click at [669, 294] on button "MOSTRAR MAIS" at bounding box center [624, 289] width 166 height 39
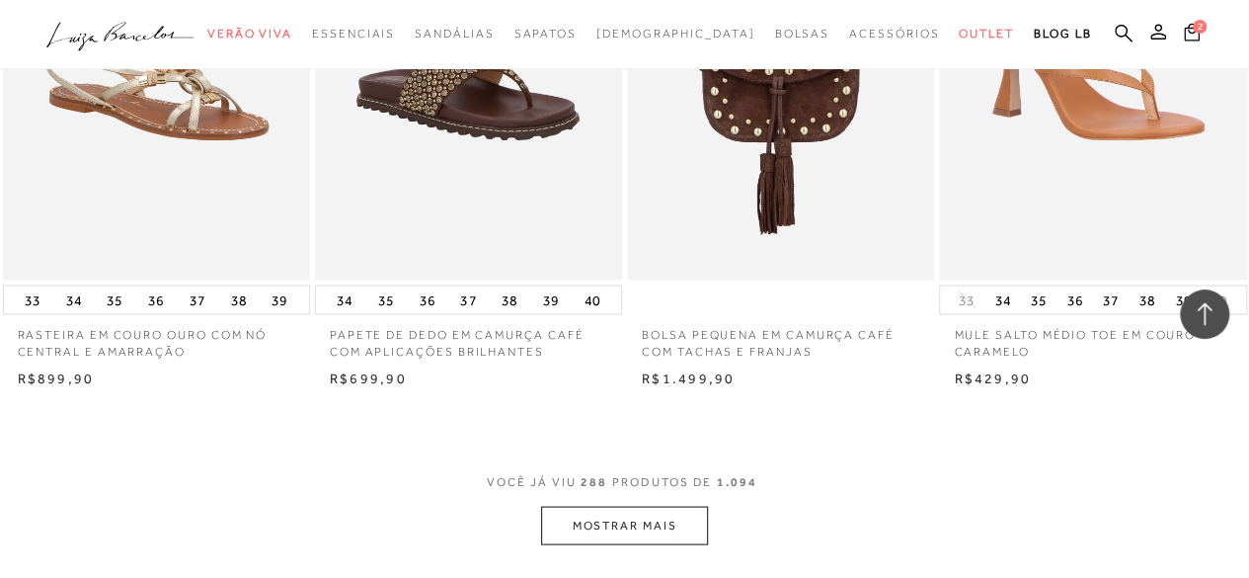
scroll to position [43091, 0]
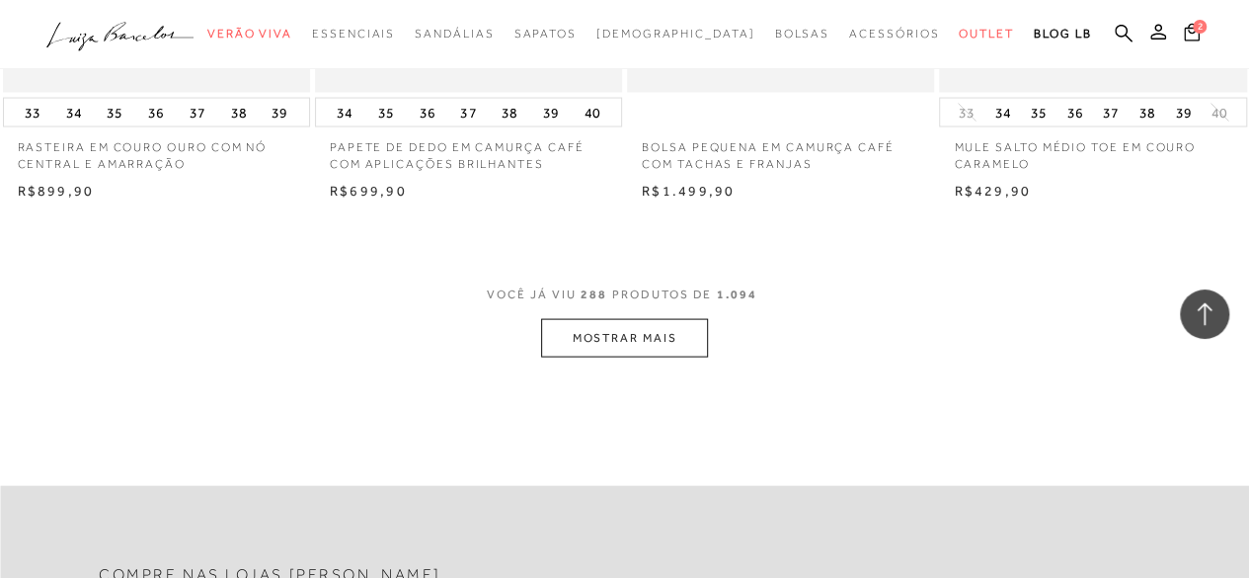
click at [598, 343] on button "MOSTRAR MAIS" at bounding box center [624, 338] width 166 height 39
